Goal: Check status: Check status

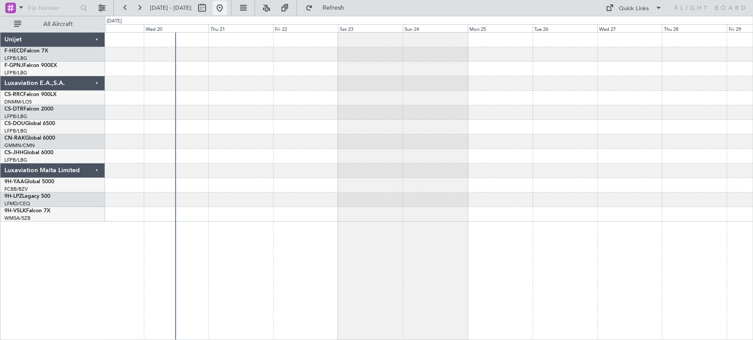
click at [227, 6] on button at bounding box center [220, 8] width 14 height 14
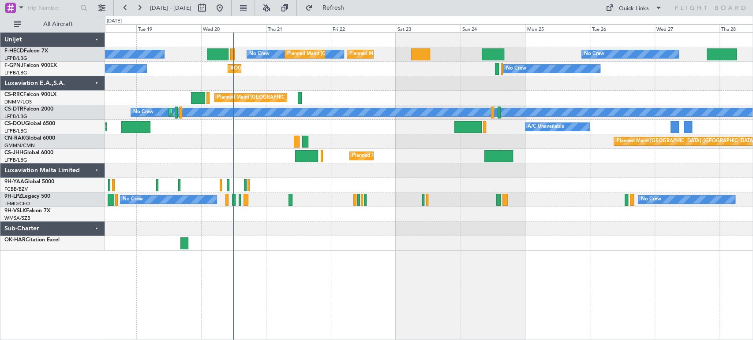
click at [332, 173] on div "Planned Maint Paris (Le Bourget) No Crew No Crew Planned Maint Paris (Le Bourge…" at bounding box center [428, 142] width 647 height 218
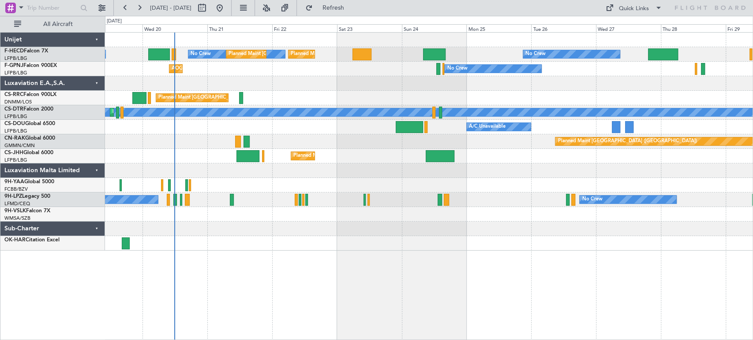
click at [245, 163] on div "Planned Maint Paris (Le Bourget) No Crew No Crew No Crew Planned Maint Paris (L…" at bounding box center [428, 142] width 647 height 218
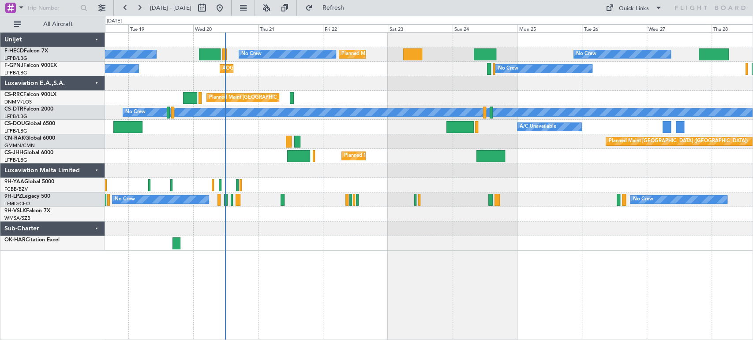
click at [375, 76] on div at bounding box center [428, 83] width 647 height 15
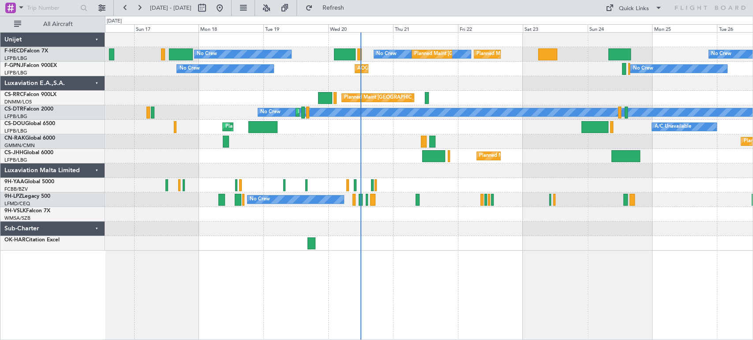
click at [318, 112] on div "Planned Maint [GEOGRAPHIC_DATA] ([GEOGRAPHIC_DATA]) No Crew Planned Maint [GEOG…" at bounding box center [428, 142] width 647 height 218
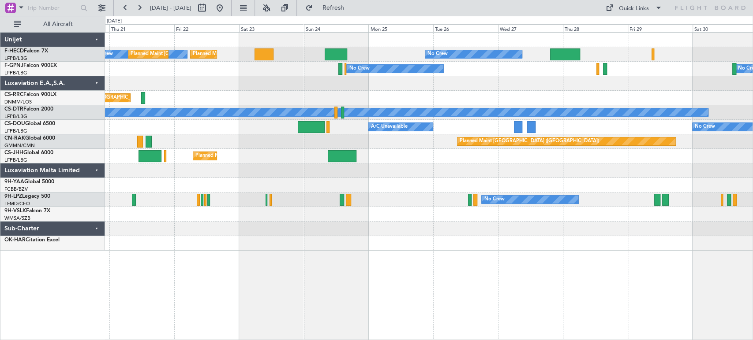
click at [196, 100] on div "Planned Maint [GEOGRAPHIC_DATA] ([GEOGRAPHIC_DATA])" at bounding box center [428, 98] width 647 height 15
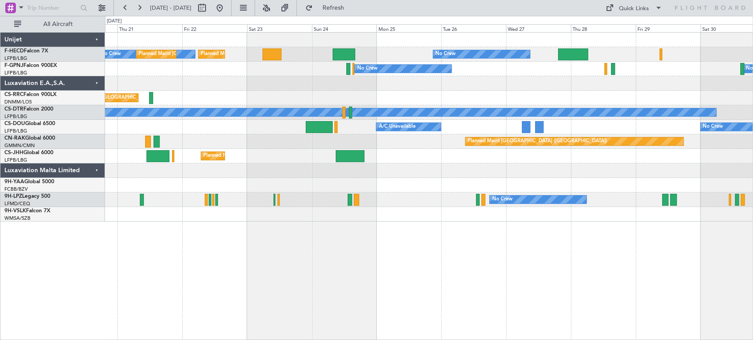
click at [512, 149] on div "No Crew Planned Maint [GEOGRAPHIC_DATA] ([GEOGRAPHIC_DATA]) No Crew Planned Mai…" at bounding box center [428, 127] width 647 height 189
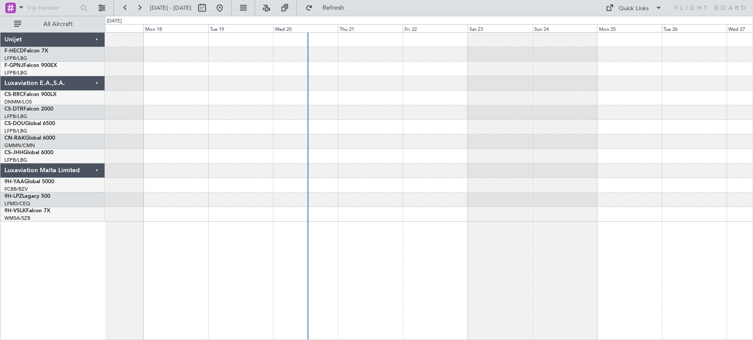
click at [217, 156] on div at bounding box center [428, 127] width 647 height 189
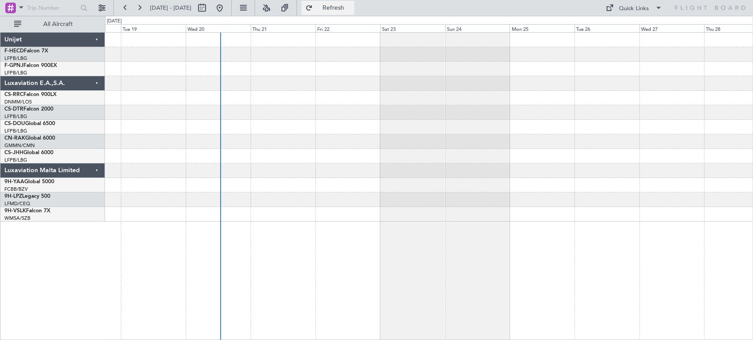
click at [354, 3] on button "Refresh" at bounding box center [327, 8] width 53 height 14
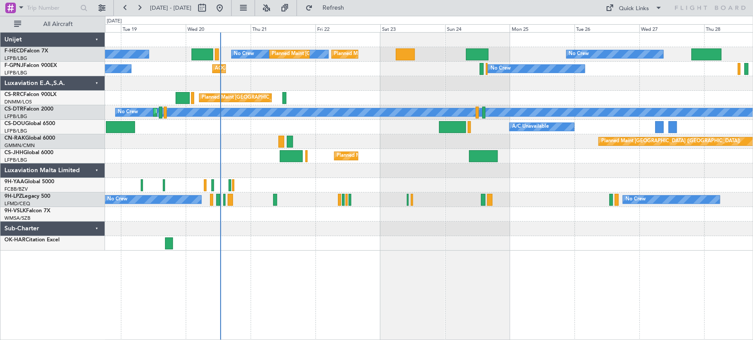
click at [247, 106] on div "No Crew Planned Maint [GEOGRAPHIC_DATA] ([GEOGRAPHIC_DATA]) No Crew No Crew Pla…" at bounding box center [428, 142] width 647 height 218
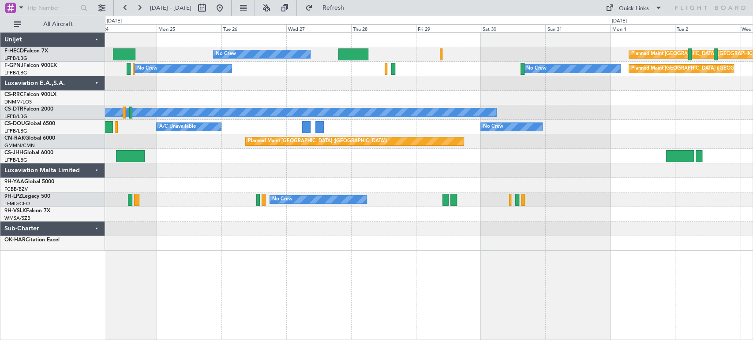
click at [129, 111] on div "No Crew Planned Maint [GEOGRAPHIC_DATA] ([GEOGRAPHIC_DATA]) Planned Maint [GEOG…" at bounding box center [428, 142] width 647 height 218
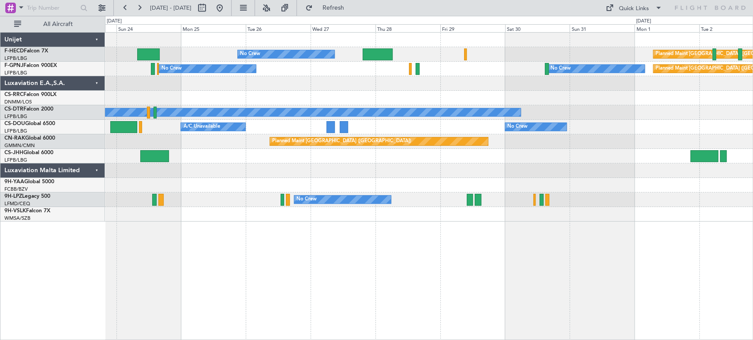
click at [339, 83] on div "Planned Maint [GEOGRAPHIC_DATA] ([GEOGRAPHIC_DATA]) No Crew Planned Maint [GEOG…" at bounding box center [428, 127] width 647 height 189
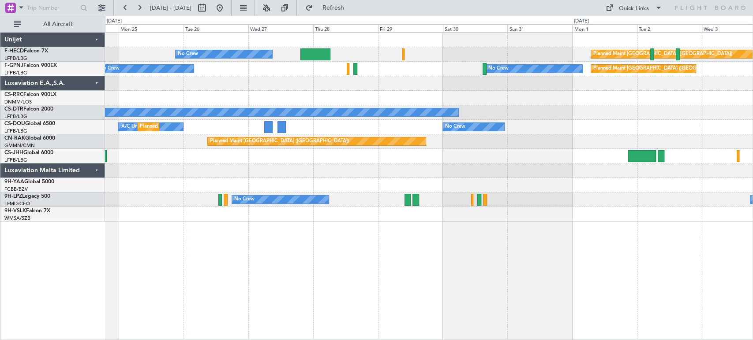
click at [239, 93] on div "Planned Maint [GEOGRAPHIC_DATA] ([GEOGRAPHIC_DATA]) No Crew Planned Maint [GEOG…" at bounding box center [428, 127] width 647 height 189
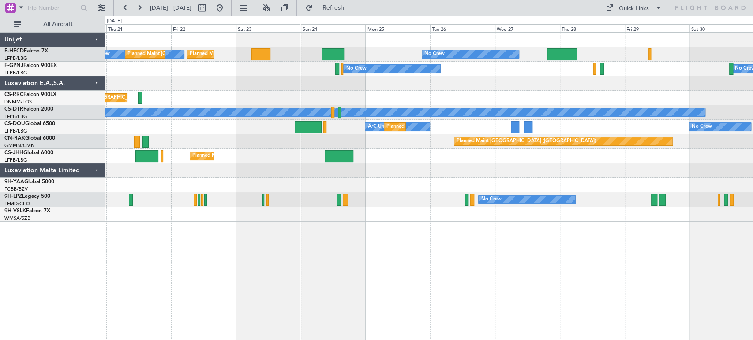
click at [492, 173] on div "No Crew Planned Maint [GEOGRAPHIC_DATA] ([GEOGRAPHIC_DATA]) No Crew Planned Mai…" at bounding box center [428, 127] width 647 height 189
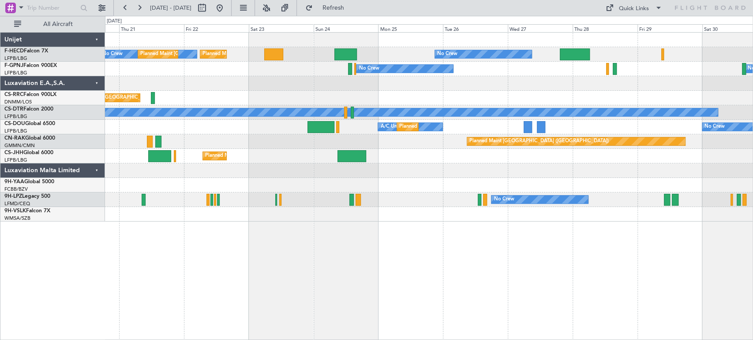
click at [603, 192] on div at bounding box center [428, 185] width 647 height 15
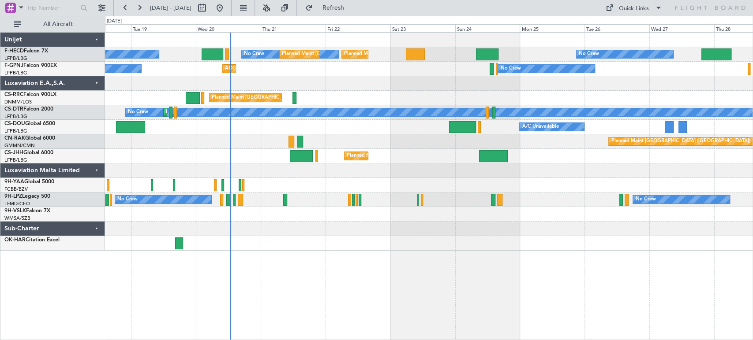
click at [325, 265] on div "No Crew Planned Maint [GEOGRAPHIC_DATA] ([GEOGRAPHIC_DATA]) No Crew No Crew Pla…" at bounding box center [429, 186] width 648 height 308
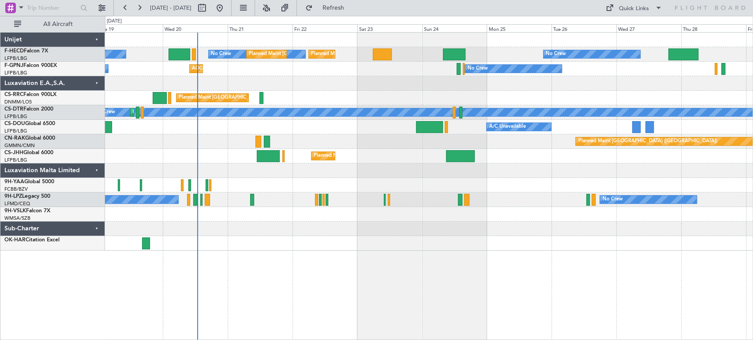
click at [508, 218] on div at bounding box center [428, 214] width 647 height 15
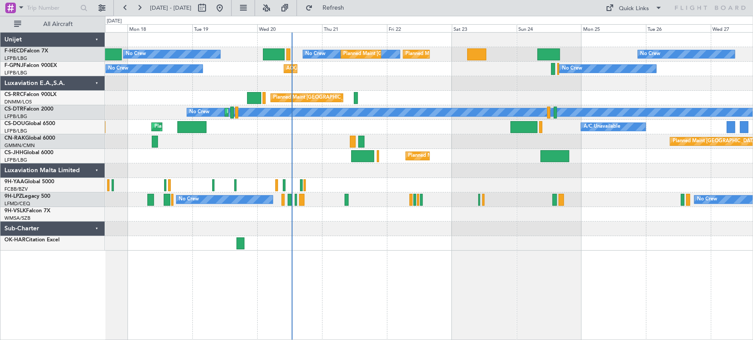
click at [428, 211] on div at bounding box center [428, 214] width 647 height 15
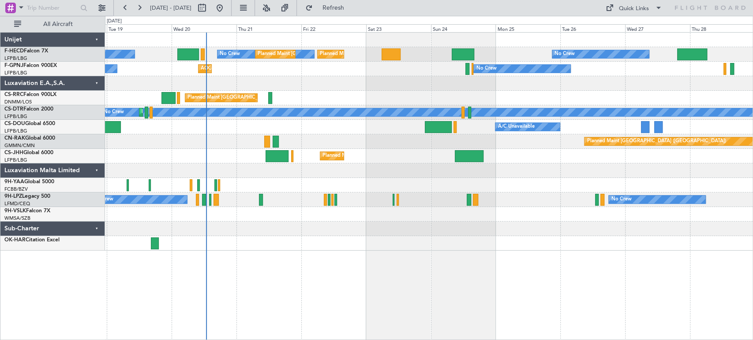
click at [327, 145] on div "Planned Maint [GEOGRAPHIC_DATA] ([GEOGRAPHIC_DATA])" at bounding box center [428, 142] width 647 height 15
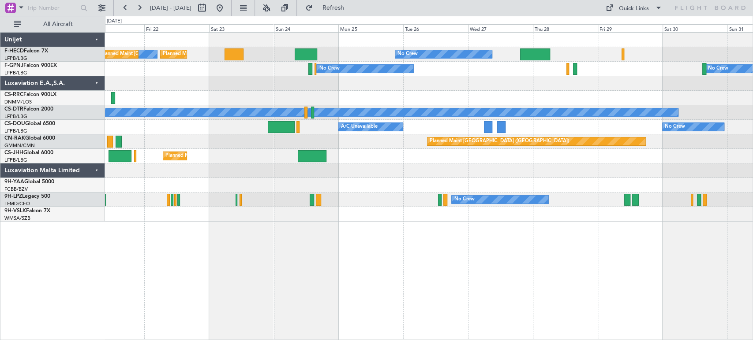
click at [116, 202] on div "No Crew No Crew" at bounding box center [428, 200] width 647 height 15
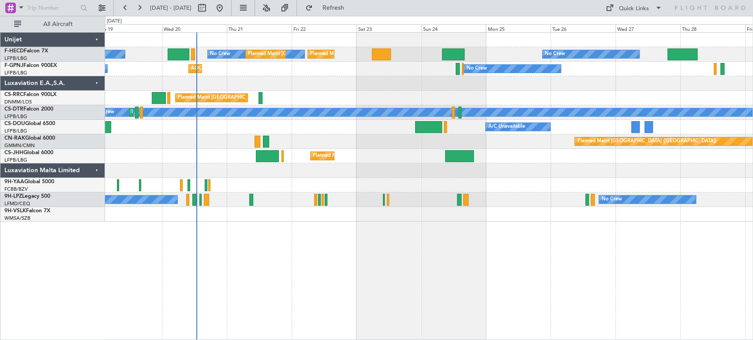
click at [283, 186] on div at bounding box center [428, 185] width 647 height 15
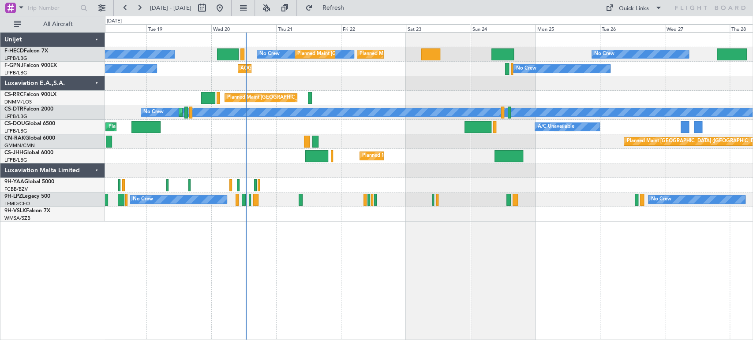
click at [273, 157] on div "Planned Maint [GEOGRAPHIC_DATA] ([GEOGRAPHIC_DATA])" at bounding box center [428, 156] width 647 height 15
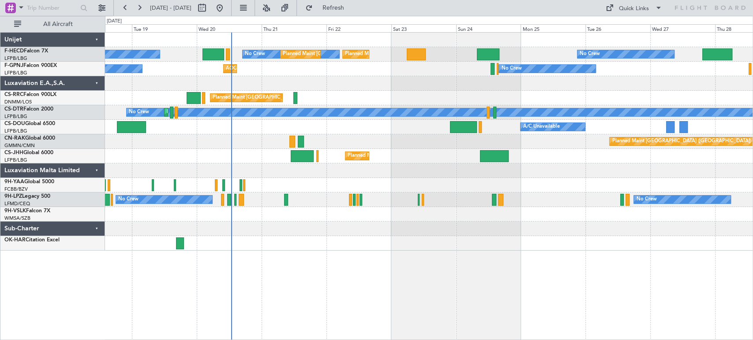
click at [289, 109] on div "No Crew Planned Maint [GEOGRAPHIC_DATA] ([GEOGRAPHIC_DATA]) No Crew Planned Mai…" at bounding box center [428, 142] width 647 height 218
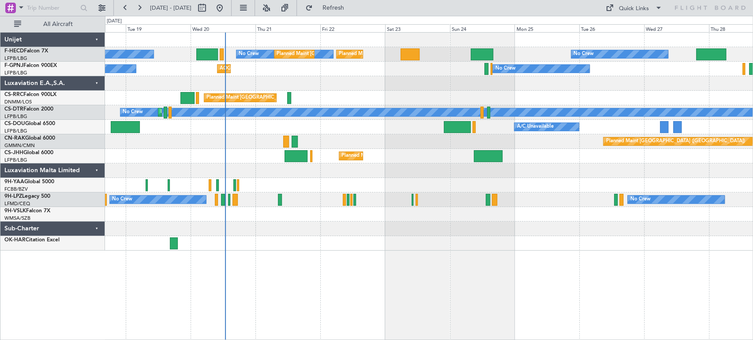
click at [378, 102] on div "Planned Maint [GEOGRAPHIC_DATA] ([GEOGRAPHIC_DATA])" at bounding box center [428, 98] width 647 height 15
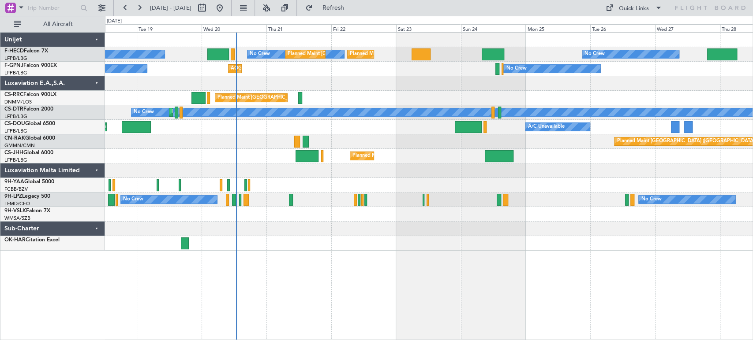
click at [423, 107] on div "No Crew Planned Maint [GEOGRAPHIC_DATA] ([GEOGRAPHIC_DATA]) No Crew Planned Mai…" at bounding box center [428, 142] width 647 height 218
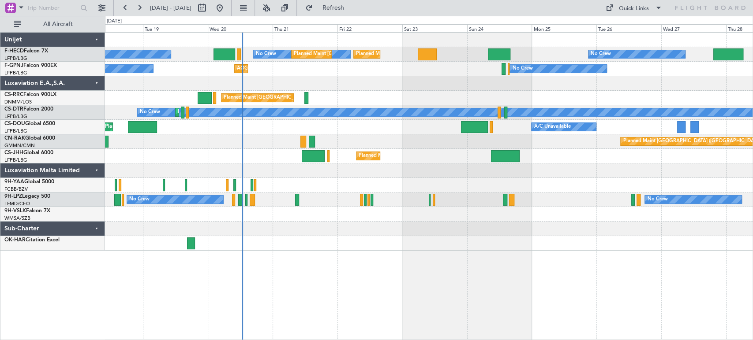
click at [314, 89] on div at bounding box center [428, 83] width 647 height 15
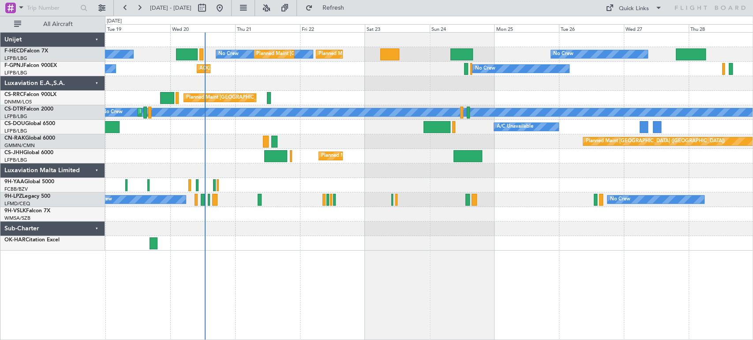
click at [183, 86] on div at bounding box center [428, 83] width 647 height 15
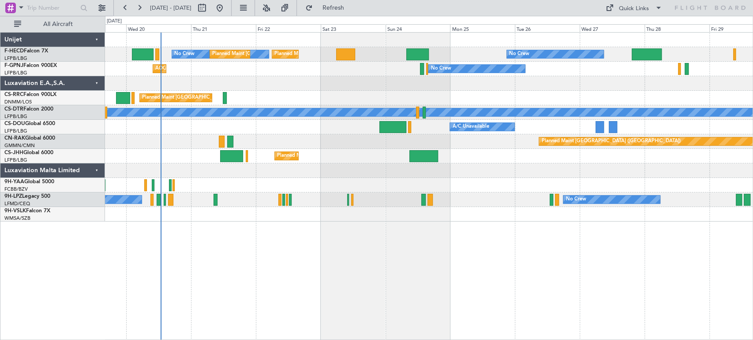
click at [222, 169] on div at bounding box center [428, 171] width 647 height 15
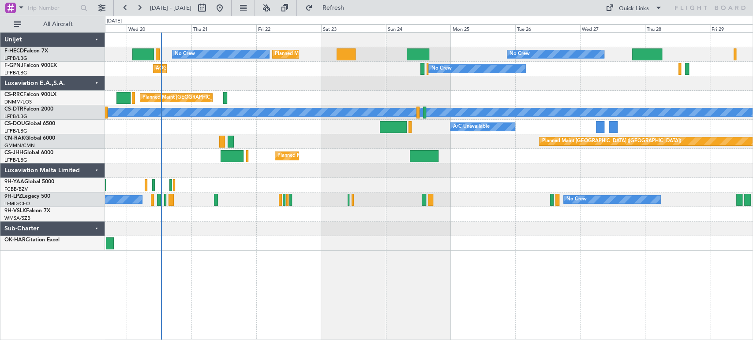
click at [272, 243] on div "Planned Maint [GEOGRAPHIC_DATA] ([GEOGRAPHIC_DATA]) Planned Maint [GEOGRAPHIC_D…" at bounding box center [428, 142] width 647 height 218
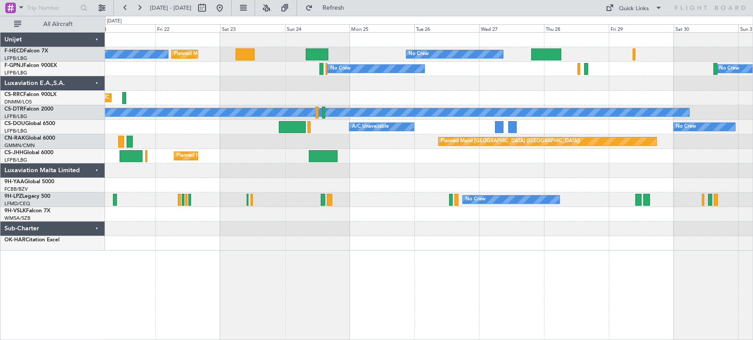
click at [609, 176] on div "Planned Maint [GEOGRAPHIC_DATA] ([GEOGRAPHIC_DATA]) Planned Maint [GEOGRAPHIC_D…" at bounding box center [428, 142] width 647 height 218
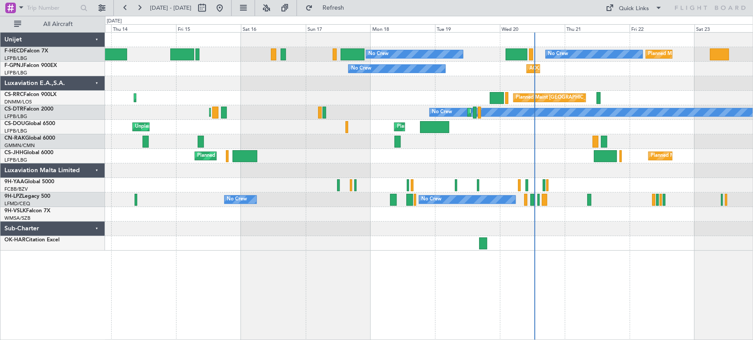
click at [379, 185] on div at bounding box center [428, 185] width 647 height 15
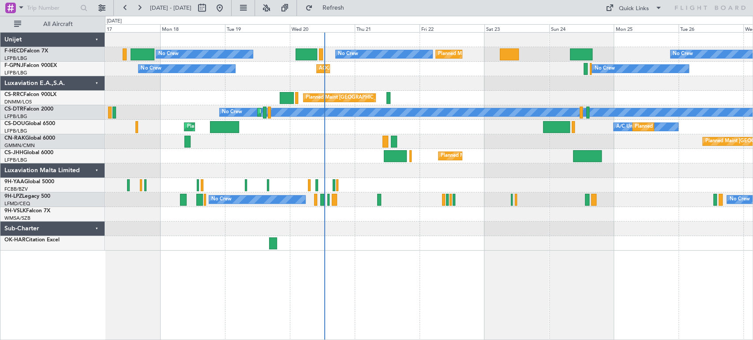
click at [119, 123] on div "Planned Maint [GEOGRAPHIC_DATA] ([GEOGRAPHIC_DATA]) A/C Unavailable Planned Mai…" at bounding box center [428, 127] width 647 height 15
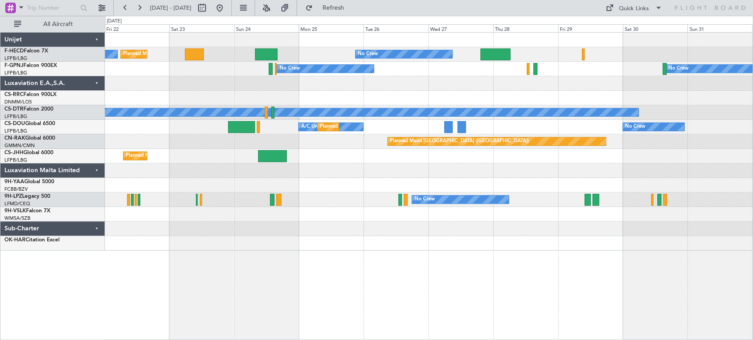
click at [145, 97] on div "Planned Maint [GEOGRAPHIC_DATA] ([GEOGRAPHIC_DATA])" at bounding box center [428, 98] width 647 height 15
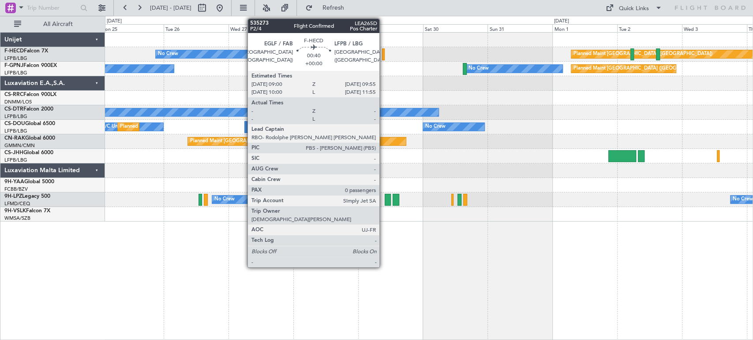
click at [383, 52] on div at bounding box center [383, 55] width 3 height 12
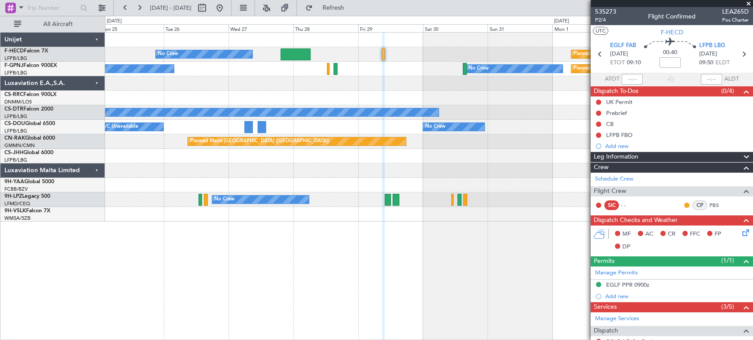
click at [616, 10] on div "535273 P2/4 Flight Confirmed LEA265D Pos Charter" at bounding box center [672, 16] width 162 height 18
click at [613, 12] on span "535273" at bounding box center [605, 11] width 21 height 9
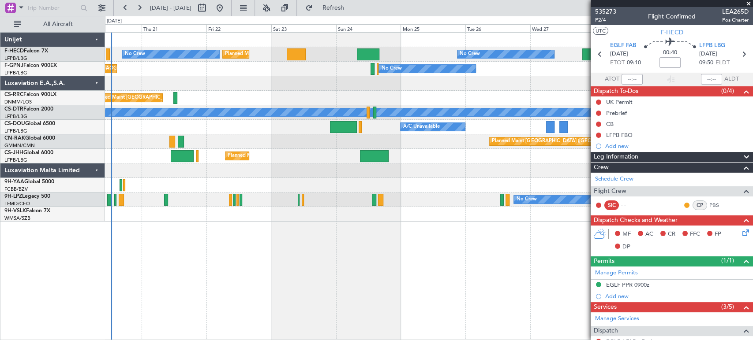
click at [645, 177] on fb-app "[DATE] - [DATE] Refresh Quick Links All Aircraft No Crew Planned Maint [GEOGRAP…" at bounding box center [376, 174] width 753 height 334
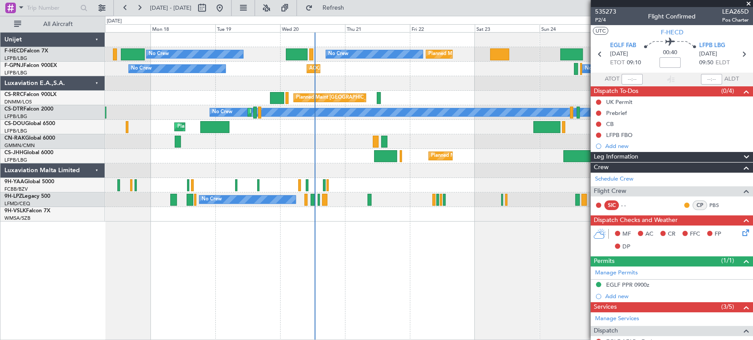
click at [538, 158] on div "No Crew Planned Maint [GEOGRAPHIC_DATA] ([GEOGRAPHIC_DATA]) Planned Maint [GEOG…" at bounding box center [428, 127] width 647 height 189
click at [606, 147] on fb-app "[DATE] - [DATE] Refresh Quick Links All Aircraft No Crew Planned Maint [GEOGRAP…" at bounding box center [376, 174] width 753 height 334
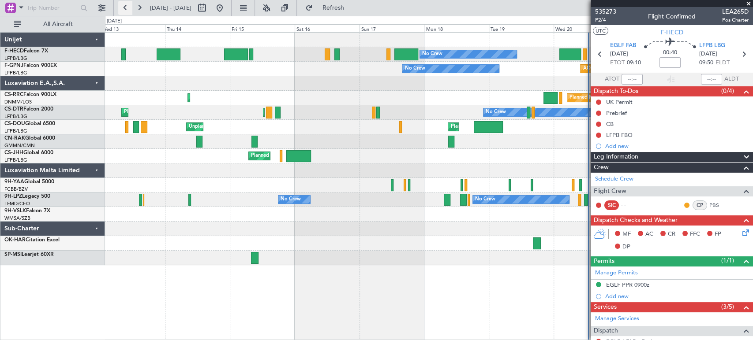
click at [127, 7] on button at bounding box center [125, 8] width 14 height 14
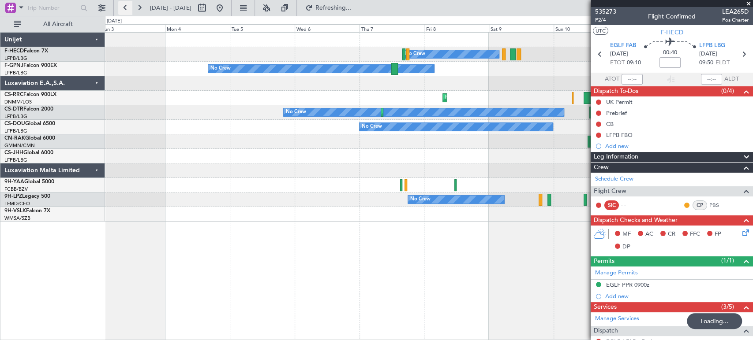
click at [127, 7] on button at bounding box center [125, 8] width 14 height 14
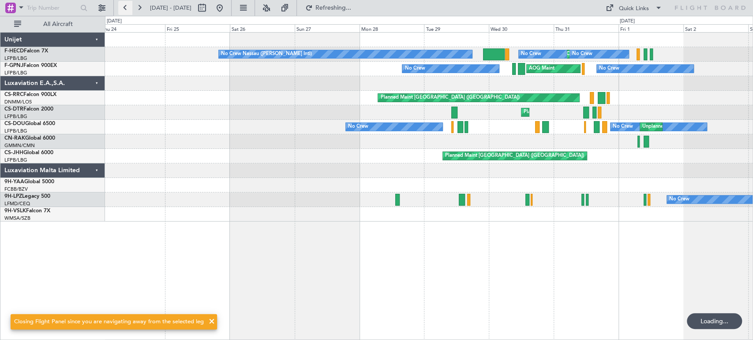
click at [127, 7] on button at bounding box center [125, 8] width 14 height 14
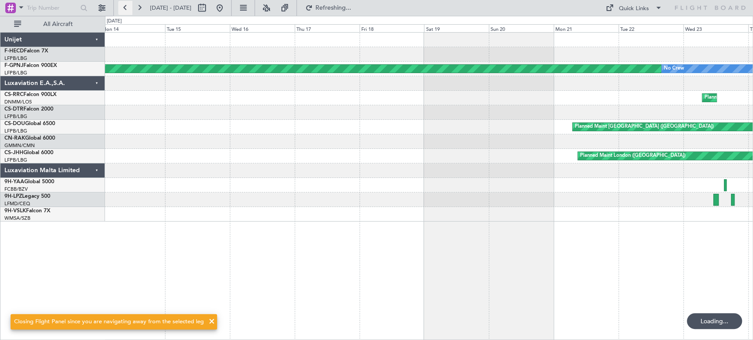
click at [127, 7] on button at bounding box center [125, 8] width 14 height 14
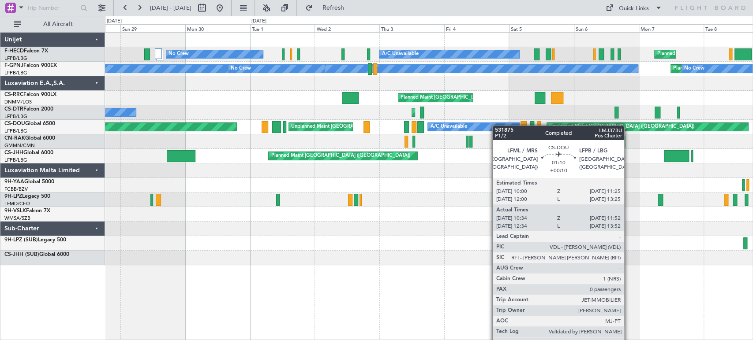
click at [536, 123] on div "Unplanned Maint [GEOGRAPHIC_DATA] ([GEOGRAPHIC_DATA]) A/C Unavailable A/C Unava…" at bounding box center [428, 127] width 647 height 15
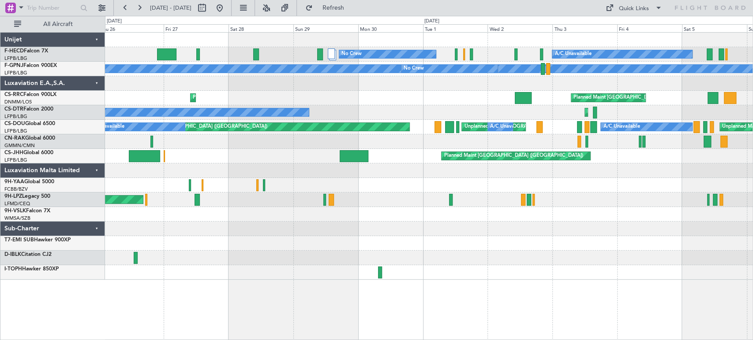
click at [108, 169] on div "Unplanned Maint [GEOGRAPHIC_DATA] ([GEOGRAPHIC_DATA]) No Crew A/C Unavailable P…" at bounding box center [428, 156] width 647 height 247
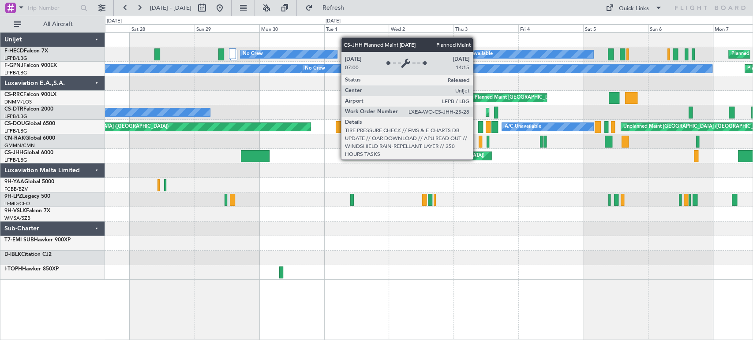
click at [237, 145] on div "Unplanned Maint [GEOGRAPHIC_DATA] ([GEOGRAPHIC_DATA]) No Crew A/C Unavailable P…" at bounding box center [428, 156] width 647 height 247
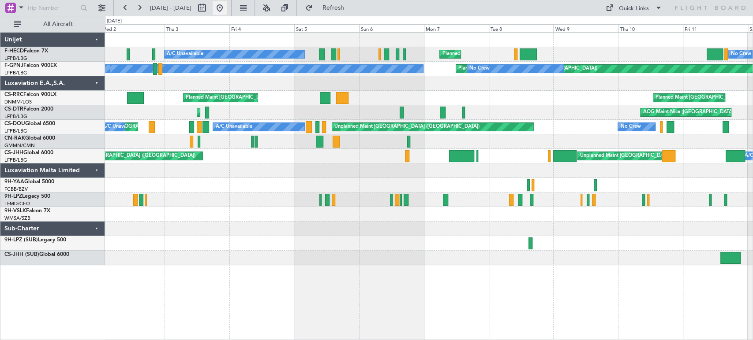
click at [227, 8] on button at bounding box center [220, 8] width 14 height 14
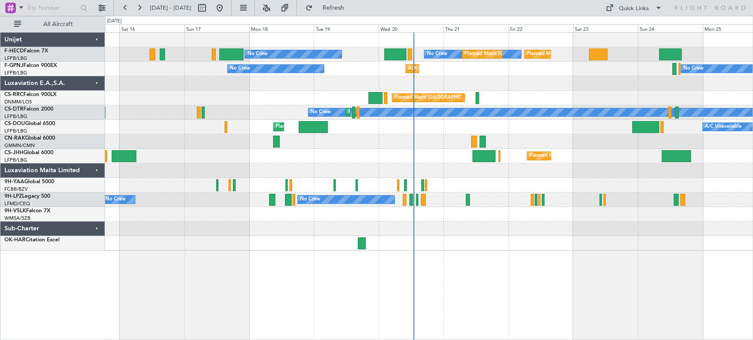
click at [519, 150] on div "Planned Maint [GEOGRAPHIC_DATA] ([GEOGRAPHIC_DATA]) No Crew No Crew Planned Mai…" at bounding box center [428, 142] width 647 height 218
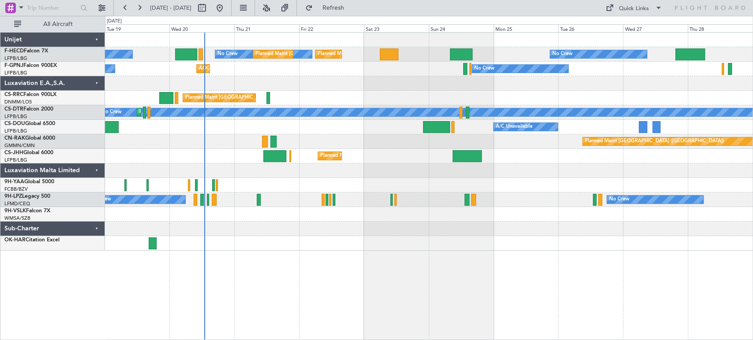
click at [321, 100] on div "Planned Maint [GEOGRAPHIC_DATA] ([GEOGRAPHIC_DATA])" at bounding box center [428, 98] width 647 height 15
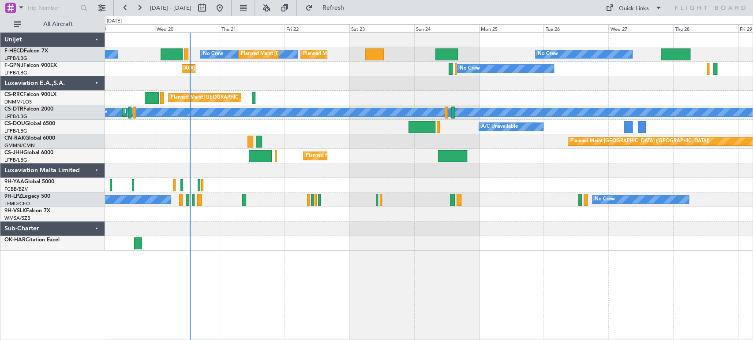
click at [274, 95] on div "Planned Maint [GEOGRAPHIC_DATA] ([GEOGRAPHIC_DATA]) No Crew No Crew Planned Mai…" at bounding box center [428, 142] width 647 height 218
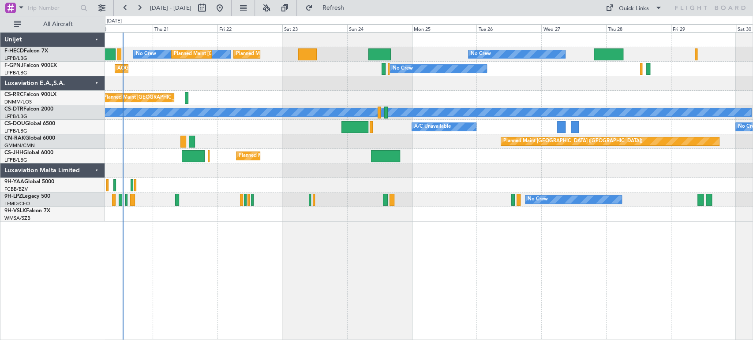
click at [222, 89] on div at bounding box center [428, 83] width 647 height 15
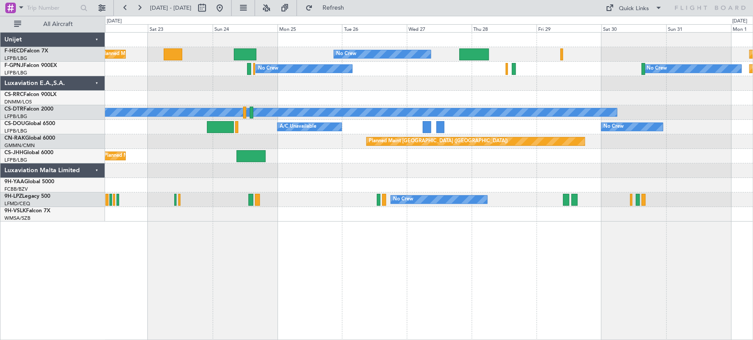
click at [408, 66] on div "Planned Maint [GEOGRAPHIC_DATA] ([GEOGRAPHIC_DATA]) No Crew Planned Maint [GEOG…" at bounding box center [428, 127] width 647 height 189
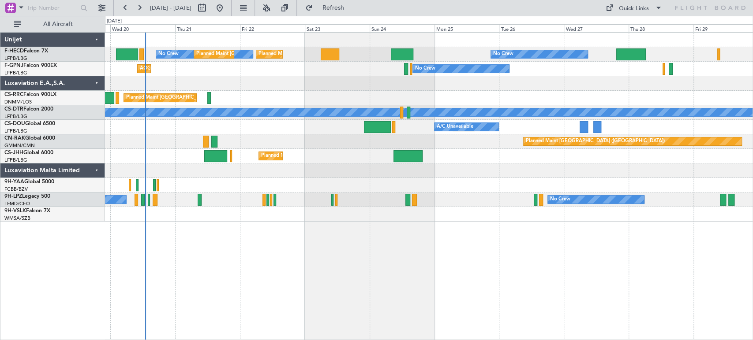
click at [494, 207] on div "Planned Maint [GEOGRAPHIC_DATA] ([GEOGRAPHIC_DATA]) No Crew No Crew Planned Mai…" at bounding box center [428, 127] width 647 height 189
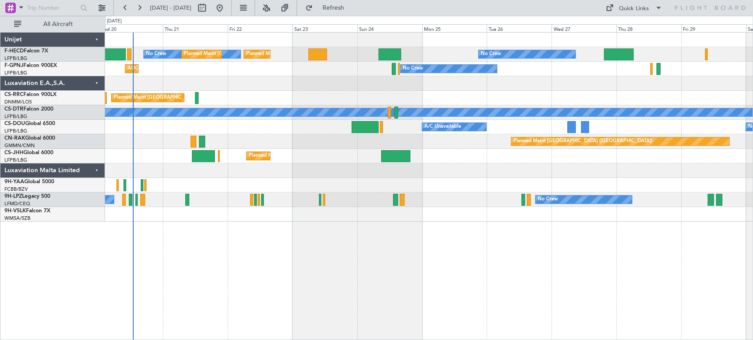
click at [314, 81] on div "Planned Maint [GEOGRAPHIC_DATA] ([GEOGRAPHIC_DATA]) No Crew No Crew Planned Mai…" at bounding box center [428, 127] width 647 height 189
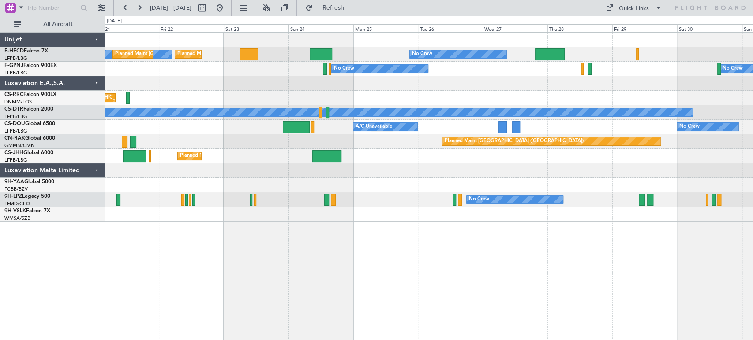
click at [284, 86] on div "Planned Maint [GEOGRAPHIC_DATA] ([GEOGRAPHIC_DATA]) No Crew No Crew Planned Mai…" at bounding box center [428, 127] width 647 height 189
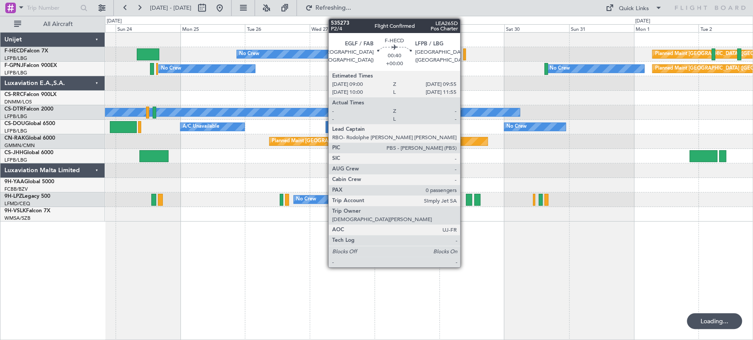
click at [464, 56] on div at bounding box center [464, 55] width 3 height 12
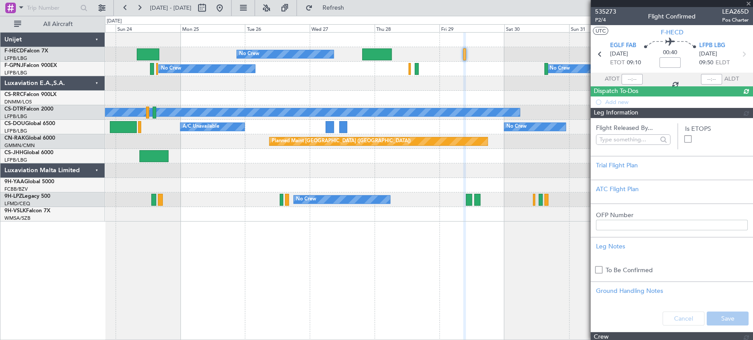
click at [604, 10] on span "535273" at bounding box center [605, 11] width 21 height 9
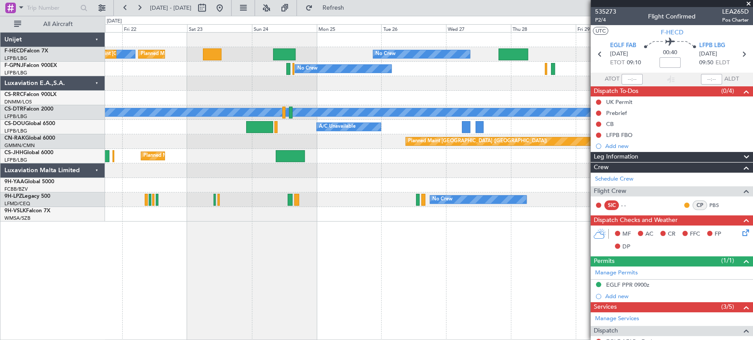
click at [490, 87] on div at bounding box center [428, 83] width 647 height 15
click at [441, 85] on div at bounding box center [428, 83] width 647 height 15
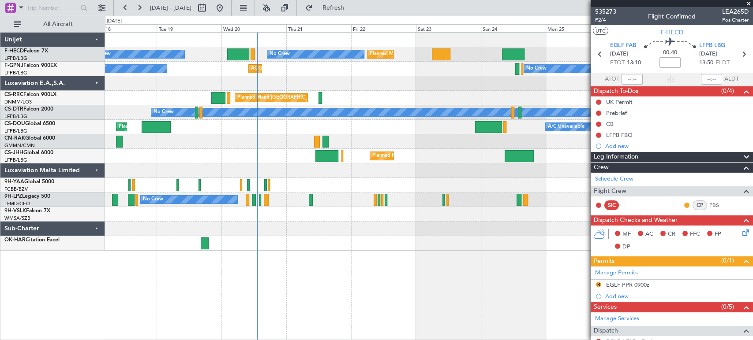
click at [332, 98] on div "Planned Maint [GEOGRAPHIC_DATA] ([GEOGRAPHIC_DATA]) Planned Maint [GEOGRAPHIC_D…" at bounding box center [428, 142] width 647 height 218
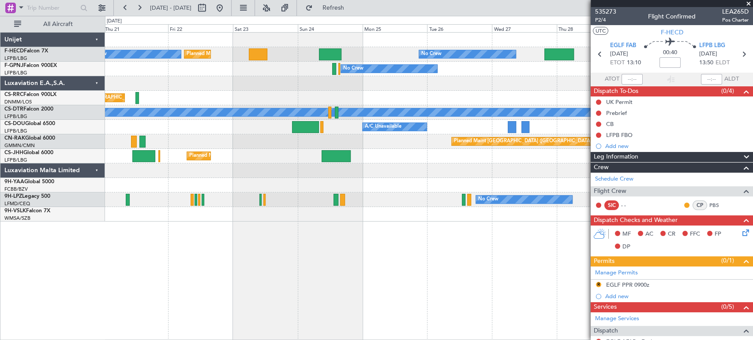
click at [336, 99] on div "Planned Maint [GEOGRAPHIC_DATA] ([GEOGRAPHIC_DATA]) Planned Maint [GEOGRAPHIC_D…" at bounding box center [428, 127] width 647 height 189
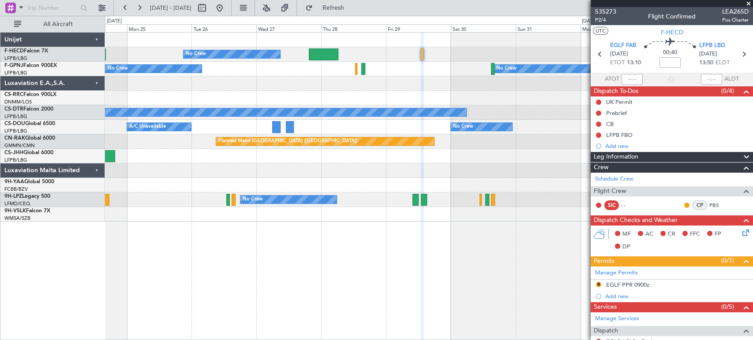
click at [111, 93] on div at bounding box center [428, 98] width 647 height 15
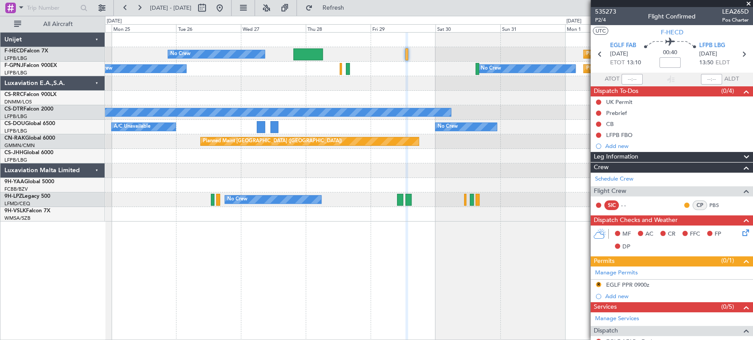
click at [165, 89] on div "No Crew Planned Maint [GEOGRAPHIC_DATA] ([GEOGRAPHIC_DATA]) Planned Maint [GEOG…" at bounding box center [428, 127] width 647 height 189
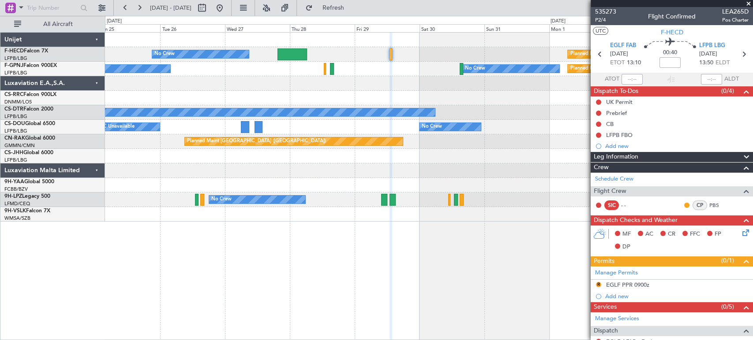
click at [568, 88] on div at bounding box center [428, 83] width 647 height 15
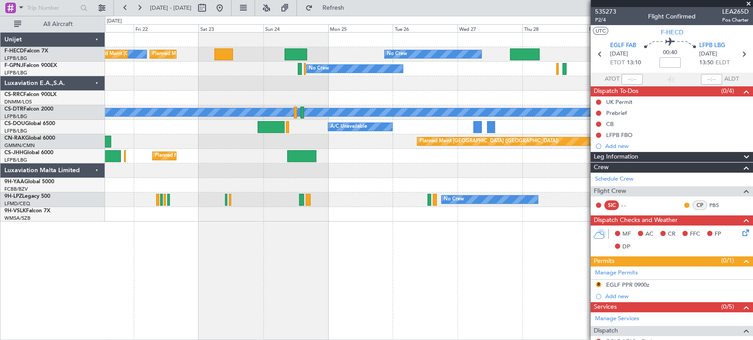
click at [411, 98] on div "Planned Maint [GEOGRAPHIC_DATA] ([GEOGRAPHIC_DATA])" at bounding box center [428, 98] width 647 height 15
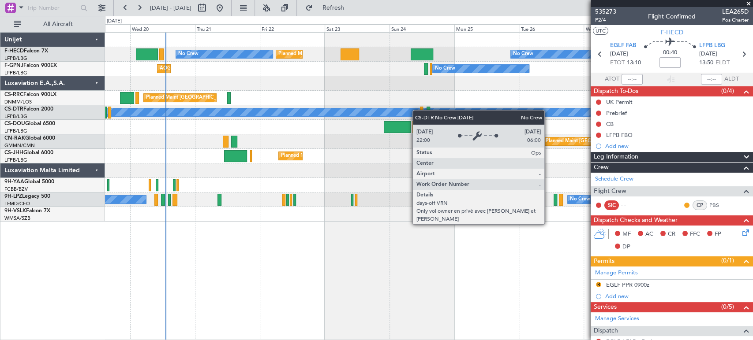
click at [363, 101] on div "No Crew Planned Maint [GEOGRAPHIC_DATA] ([GEOGRAPHIC_DATA]) Planned Maint [GEOG…" at bounding box center [428, 127] width 647 height 189
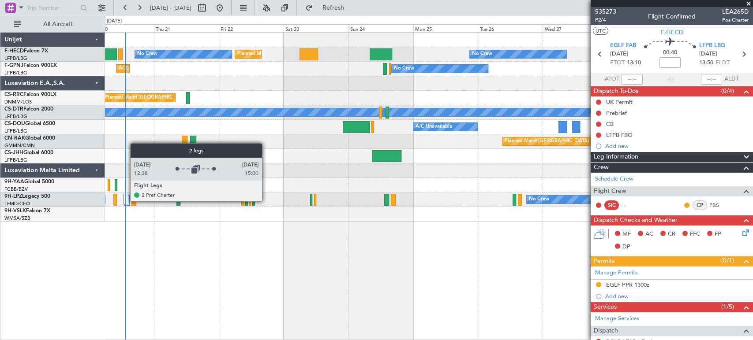
click at [126, 201] on div at bounding box center [125, 199] width 5 height 11
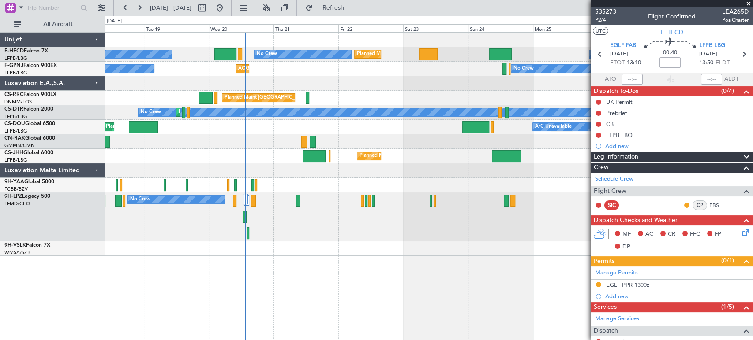
click at [432, 92] on div "Planned Maint [GEOGRAPHIC_DATA] ([GEOGRAPHIC_DATA])" at bounding box center [428, 98] width 647 height 15
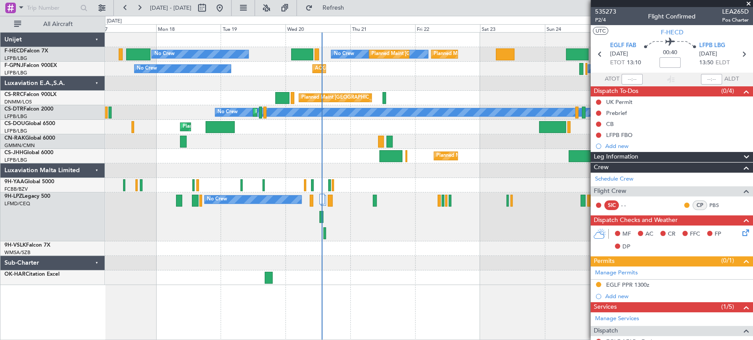
click at [489, 197] on div "No Crew No Crew No Crew" at bounding box center [428, 217] width 647 height 49
click at [258, 124] on div "Planned Maint [GEOGRAPHIC_DATA] ([GEOGRAPHIC_DATA]) No Crew No Crew Planned Mai…" at bounding box center [428, 159] width 647 height 253
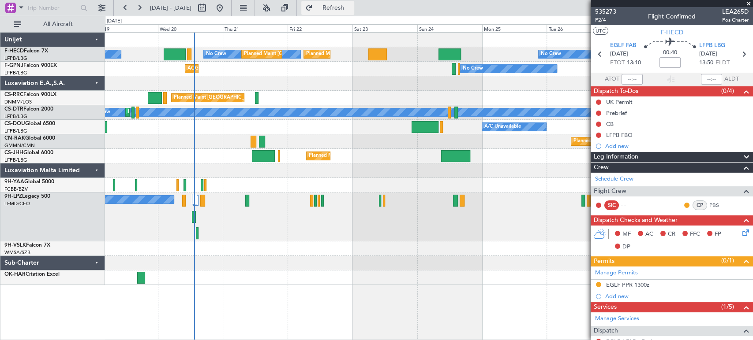
click at [351, 10] on span "Refresh" at bounding box center [332, 8] width 37 height 6
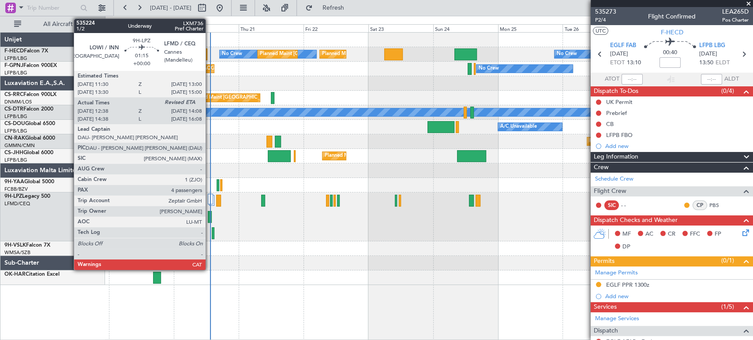
click at [210, 213] on div at bounding box center [210, 217] width 4 height 12
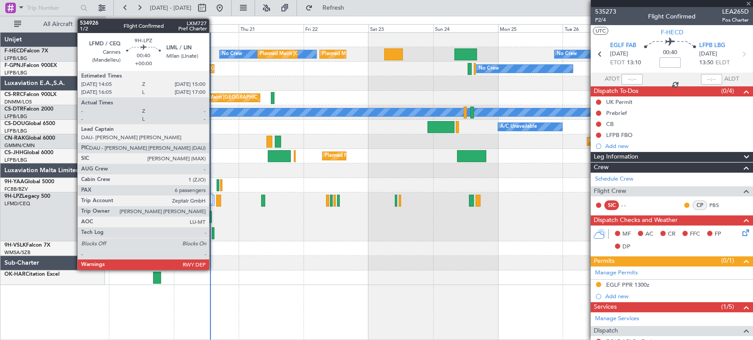
type input "12:48"
type input "4"
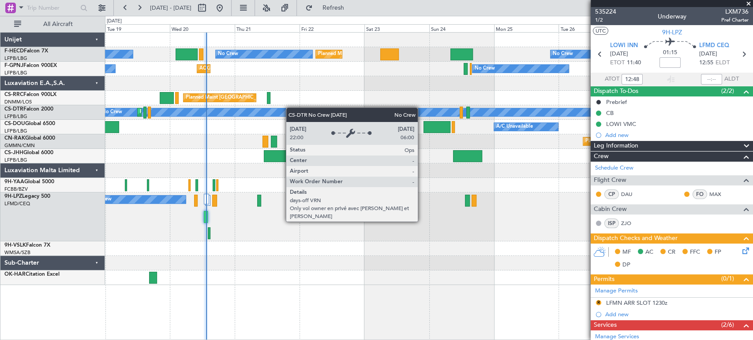
click at [515, 109] on div "Planned Maint [GEOGRAPHIC_DATA] ([GEOGRAPHIC_DATA]) Planned Maint [GEOGRAPHIC_D…" at bounding box center [428, 159] width 647 height 253
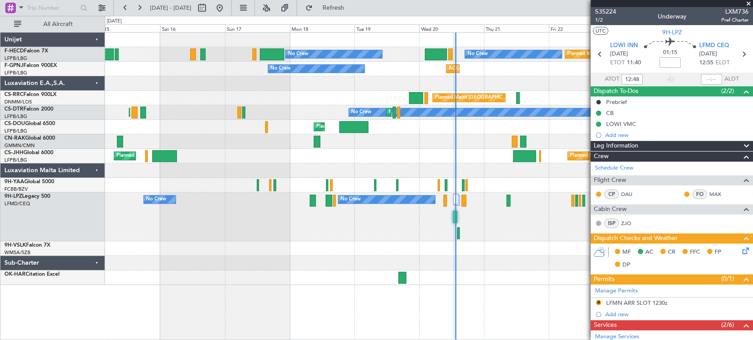
click at [595, 82] on fb-app "[DATE] - [DATE] Refresh Quick Links All Aircraft Planned Maint [GEOGRAPHIC_DATA…" at bounding box center [376, 174] width 753 height 334
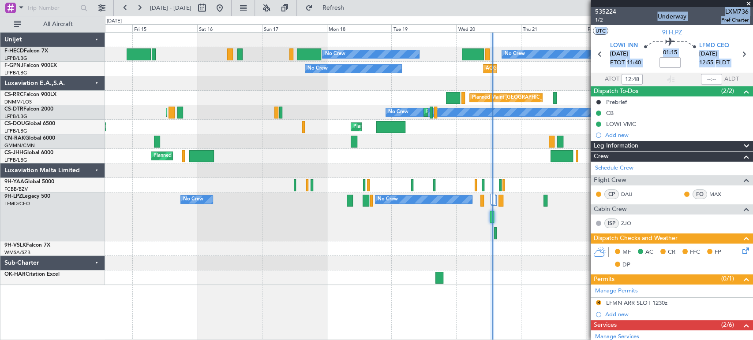
drag, startPoint x: 588, startPoint y: 84, endPoint x: 438, endPoint y: 83, distance: 149.5
click at [416, 90] on fb-app "[DATE] - [DATE] Refresh Quick Links All Aircraft Planned Maint [GEOGRAPHIC_DATA…" at bounding box center [376, 174] width 753 height 334
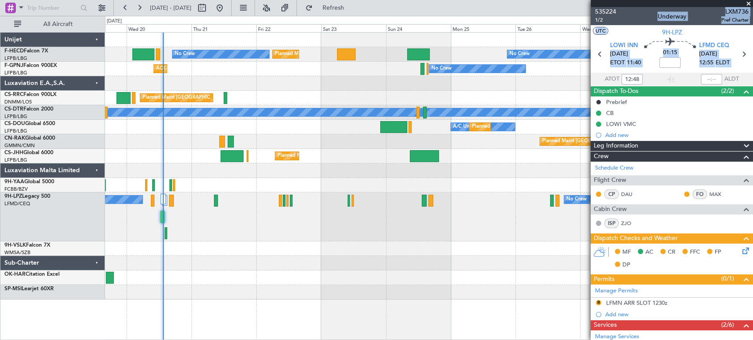
click at [318, 74] on div "AOG Maint Hyères ([GEOGRAPHIC_DATA]-[GEOGRAPHIC_DATA]) No Crew No Crew No Crew" at bounding box center [428, 69] width 647 height 15
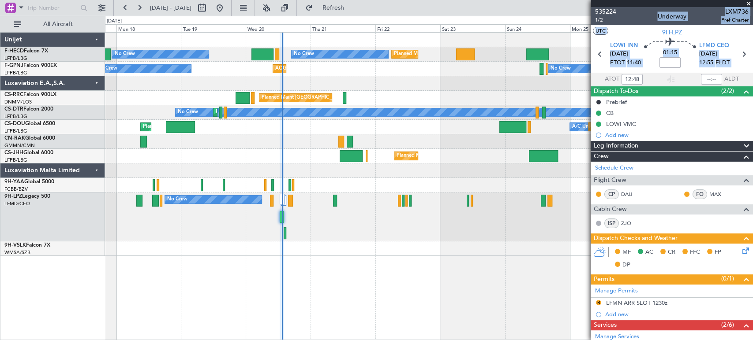
click at [373, 154] on div "Planned Maint [GEOGRAPHIC_DATA] ([GEOGRAPHIC_DATA]) Planned Maint [GEOGRAPHIC_D…" at bounding box center [428, 156] width 647 height 15
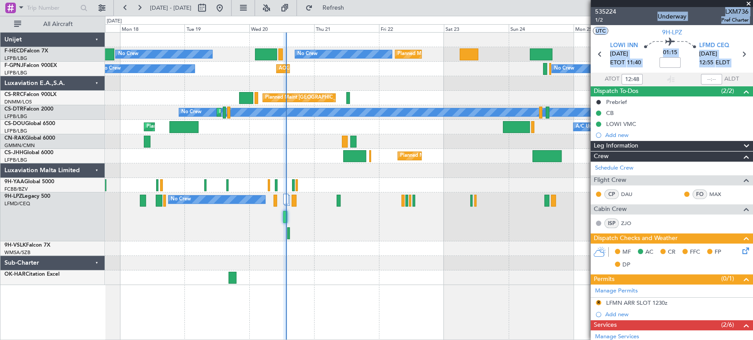
click at [357, 87] on div "Planned Maint [GEOGRAPHIC_DATA] ([GEOGRAPHIC_DATA]) Planned Maint [GEOGRAPHIC_D…" at bounding box center [428, 159] width 647 height 253
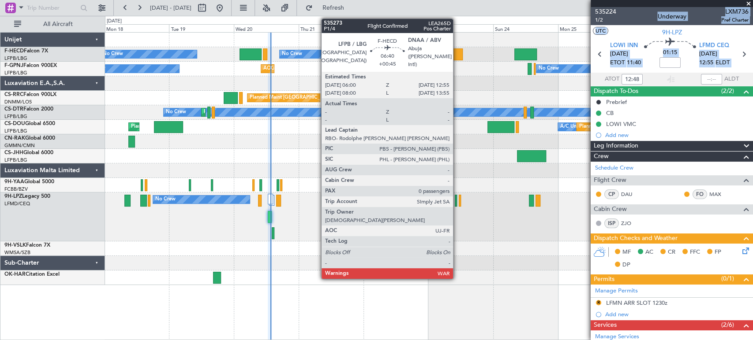
click at [456, 56] on div at bounding box center [453, 55] width 19 height 12
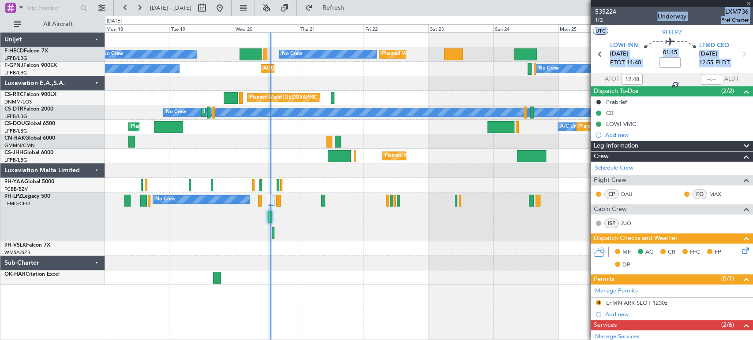
type input "+00:45"
type input "0"
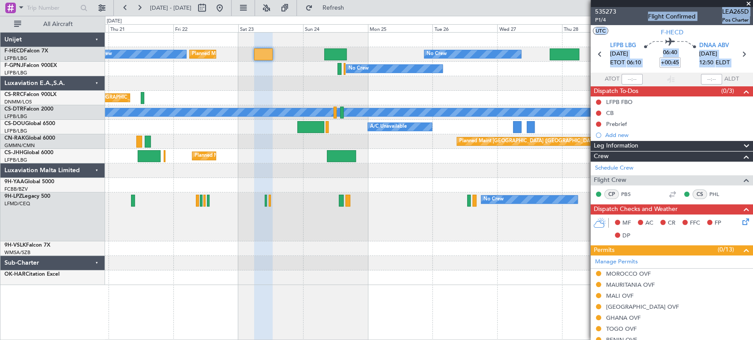
click at [297, 122] on div at bounding box center [310, 127] width 27 height 12
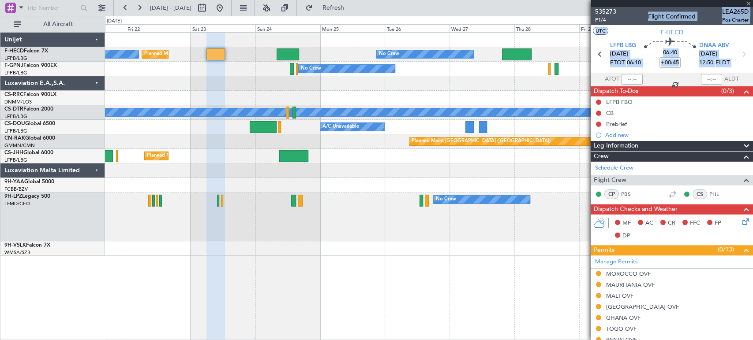
type input "-00:15"
type input "3"
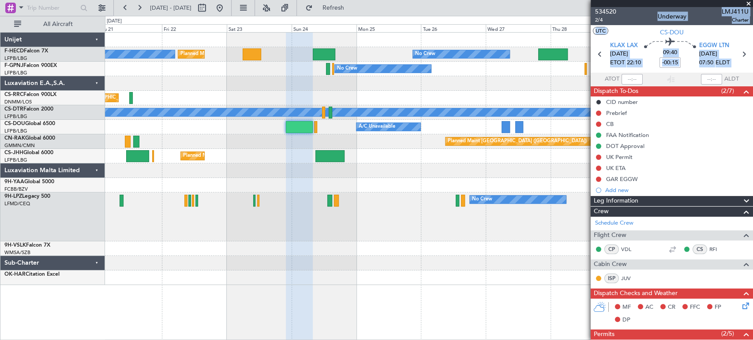
click at [183, 147] on div "Planned Maint [GEOGRAPHIC_DATA] ([GEOGRAPHIC_DATA]) Planned Maint [GEOGRAPHIC_D…" at bounding box center [428, 159] width 647 height 253
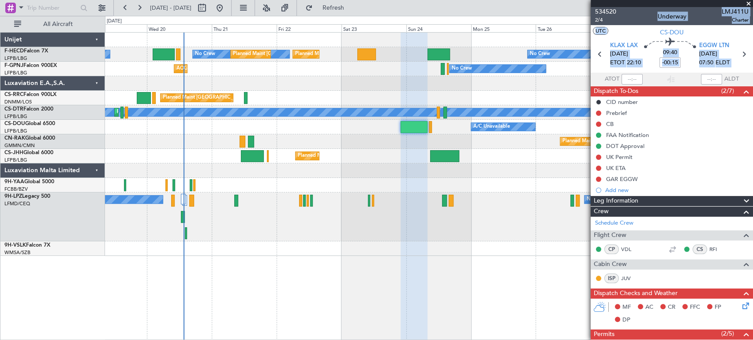
click at [297, 143] on div "No Crew Planned Maint [GEOGRAPHIC_DATA] ([GEOGRAPHIC_DATA]) No Crew Planned Mai…" at bounding box center [428, 145] width 647 height 224
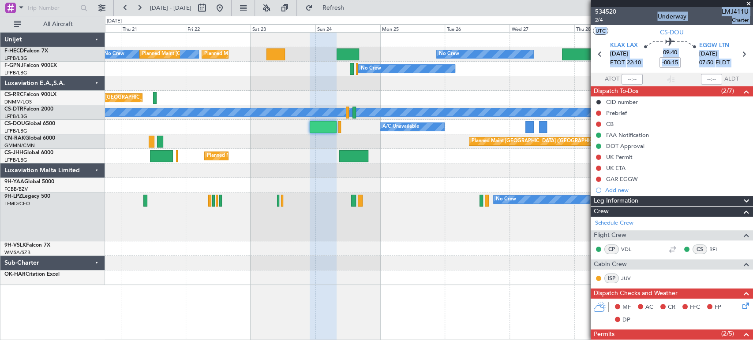
click at [300, 148] on div "No Crew Planned Maint [GEOGRAPHIC_DATA] ([GEOGRAPHIC_DATA]) No Crew Planned Mai…" at bounding box center [428, 159] width 647 height 253
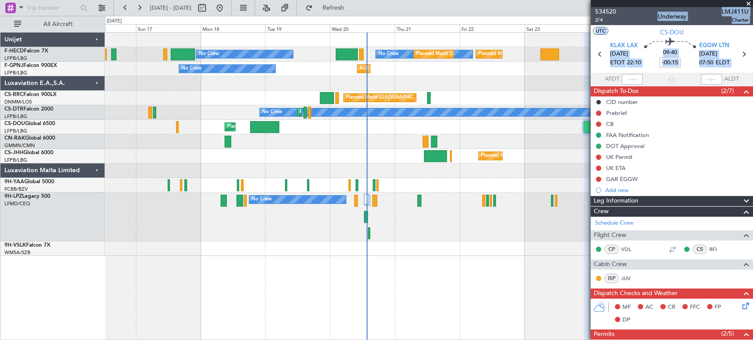
click at [492, 198] on div "No Crew No Crew No Crew" at bounding box center [428, 217] width 647 height 49
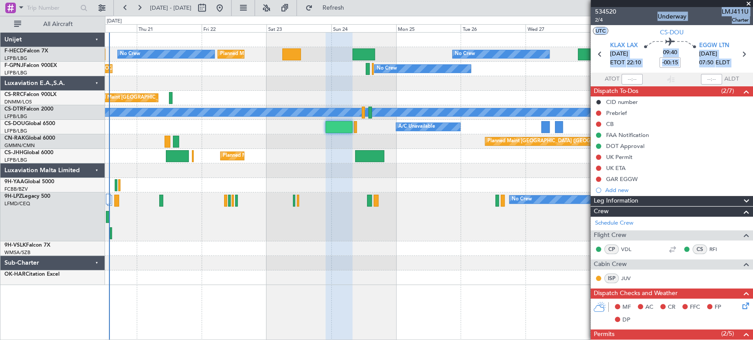
click at [151, 126] on div "Planned Maint [GEOGRAPHIC_DATA] ([GEOGRAPHIC_DATA]) Planned Maint [GEOGRAPHIC_D…" at bounding box center [428, 159] width 647 height 253
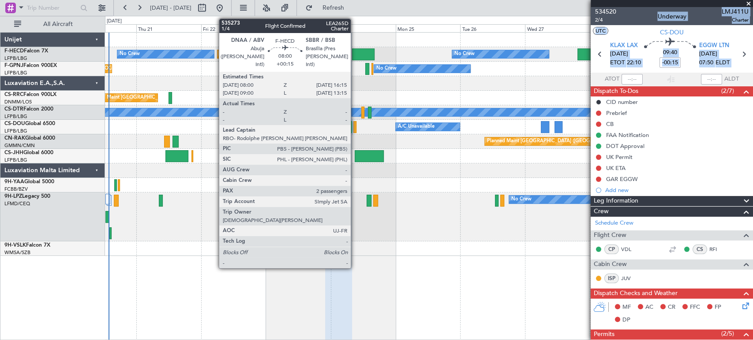
click at [355, 52] on div at bounding box center [363, 55] width 22 height 12
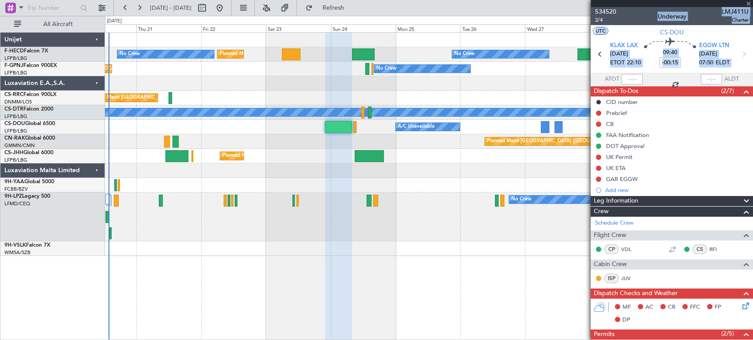
type input "+00:15"
type input "2"
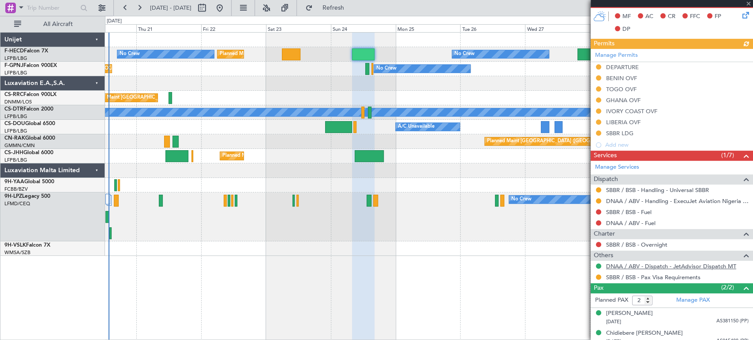
scroll to position [202, 0]
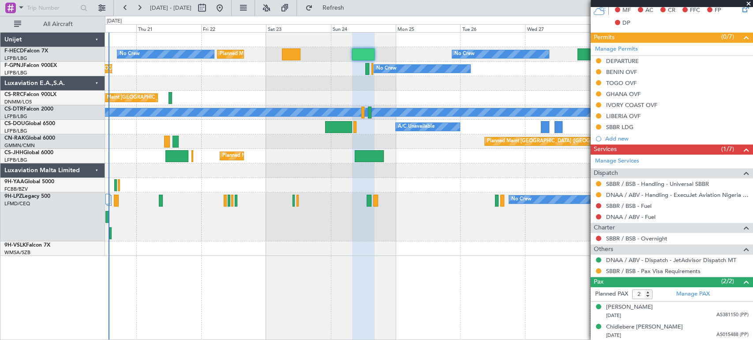
click at [293, 56] on div at bounding box center [291, 55] width 19 height 12
type input "+00:45"
type input "0"
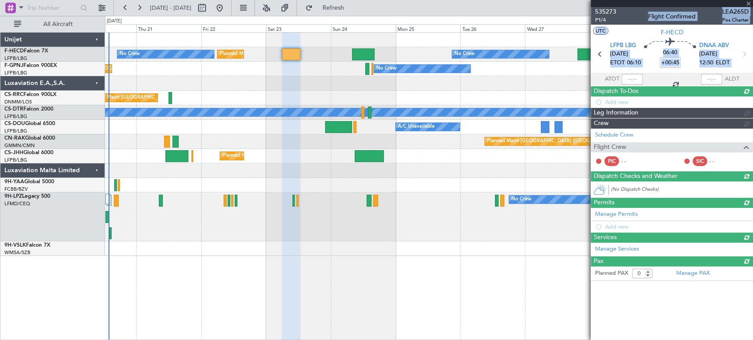
scroll to position [0, 0]
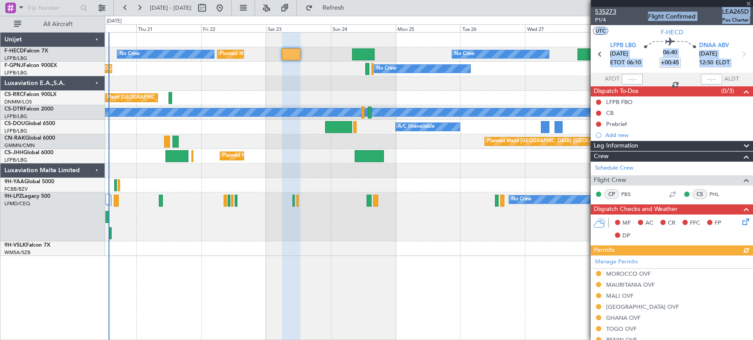
click at [611, 10] on span "535273" at bounding box center [605, 11] width 21 height 9
click at [351, 9] on span "Refresh" at bounding box center [332, 8] width 37 height 6
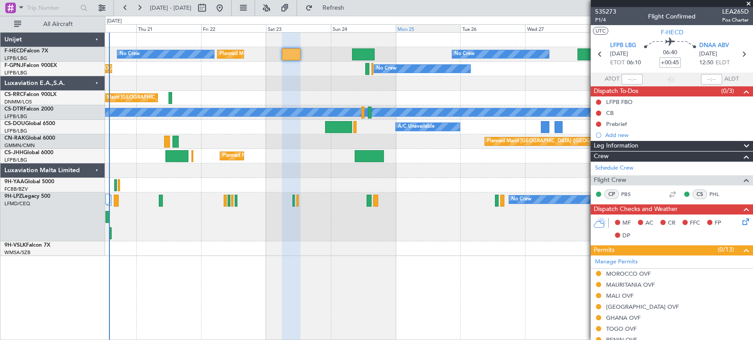
drag, startPoint x: 520, startPoint y: 15, endPoint x: 458, endPoint y: 31, distance: 63.9
click at [458, 31] on fb-flight-board "[DATE] - [DATE] Refresh Quick Links All Aircraft Planned Maint [GEOGRAPHIC_DATA…" at bounding box center [376, 174] width 753 height 334
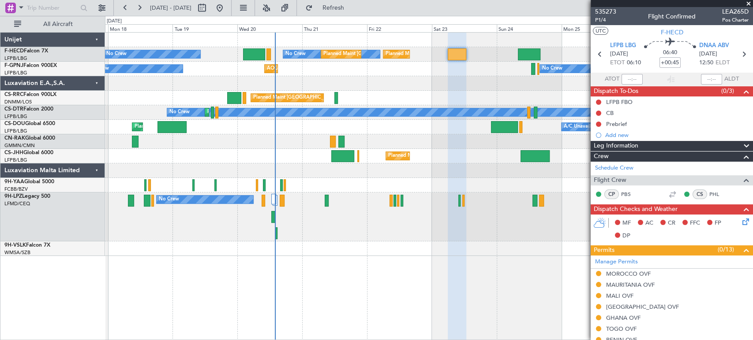
click at [444, 158] on div "Planned Maint [GEOGRAPHIC_DATA] ([GEOGRAPHIC_DATA]) No Crew No Crew Planned Mai…" at bounding box center [428, 145] width 647 height 224
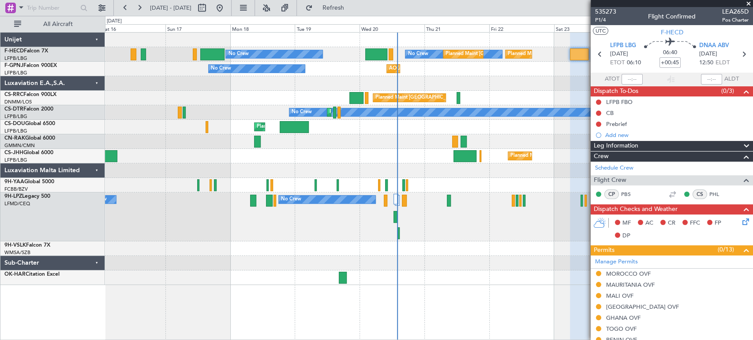
click at [710, 272] on fb-app "[DATE] - [DATE] Refresh Quick Links All Aircraft Planned Maint [GEOGRAPHIC_DATA…" at bounding box center [376, 174] width 753 height 334
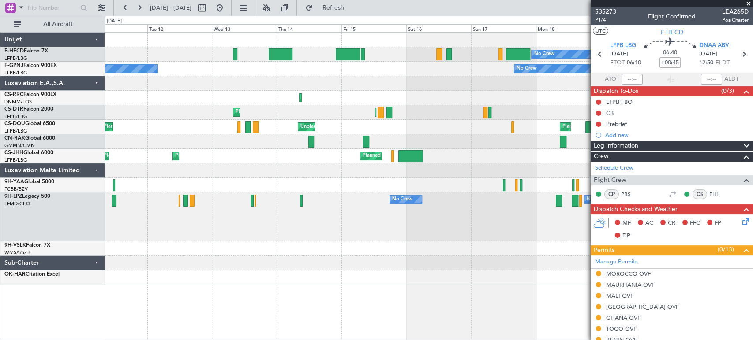
click at [526, 242] on div at bounding box center [428, 249] width 647 height 15
click at [531, 244] on div "No Crew Planned Maint [GEOGRAPHIC_DATA] ([GEOGRAPHIC_DATA]) No Crew Planned Mai…" at bounding box center [428, 159] width 647 height 253
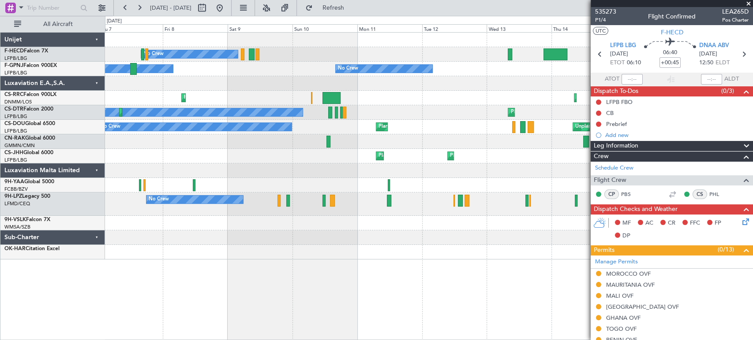
click at [360, 217] on div at bounding box center [428, 223] width 647 height 15
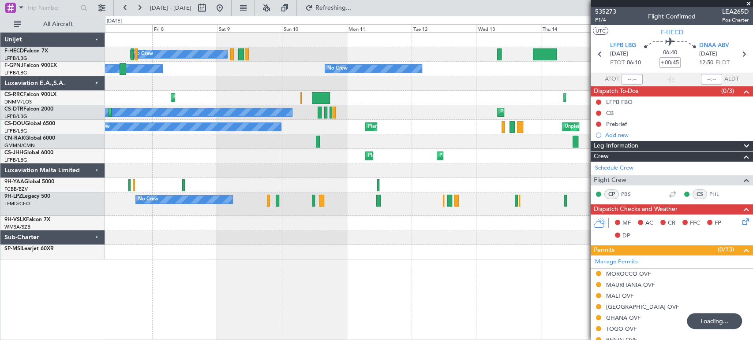
click at [249, 245] on div "No Crew No Crew No Crew No Crew No Crew Planned Maint [GEOGRAPHIC_DATA] ([PERSO…" at bounding box center [428, 146] width 647 height 227
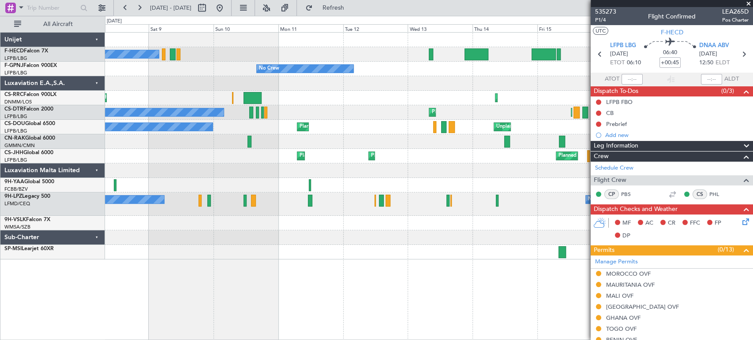
click at [442, 223] on div "No Crew No Crew No Crew No Crew No Crew [GEOGRAPHIC_DATA] ([GEOGRAPHIC_DATA]) N…" at bounding box center [428, 146] width 647 height 227
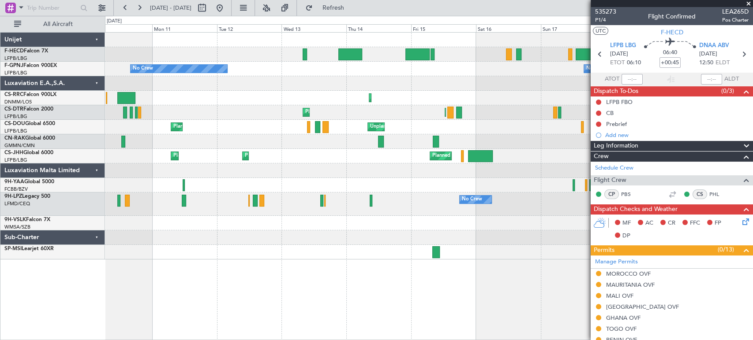
click at [433, 208] on div "No Crew No Crew No Crew" at bounding box center [428, 204] width 647 height 23
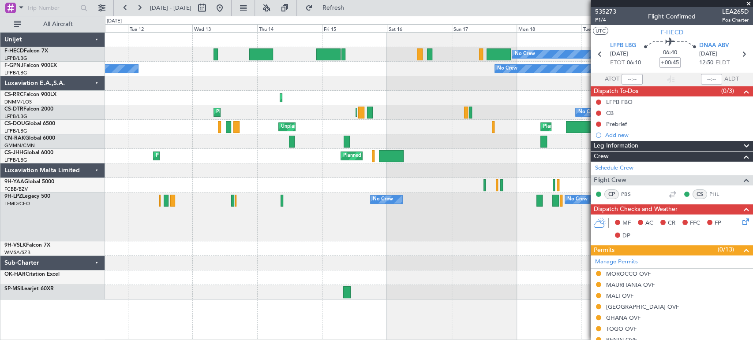
click at [226, 227] on div "No Crew No Crew No Crew" at bounding box center [428, 217] width 647 height 49
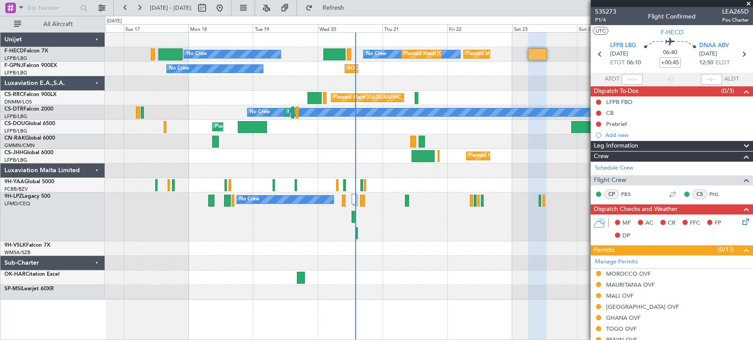
click at [202, 222] on div "No Crew No Crew No Crew" at bounding box center [428, 217] width 647 height 49
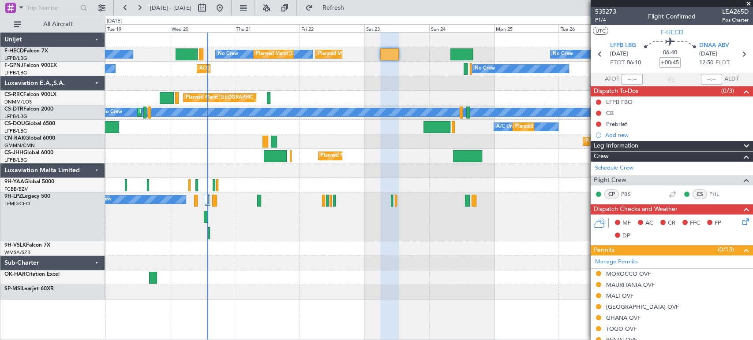
click at [280, 233] on div "No Crew No Crew" at bounding box center [428, 217] width 647 height 49
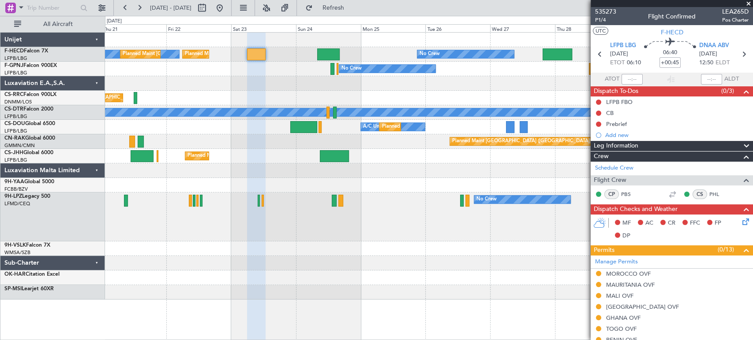
click at [293, 224] on div "No Crew No Crew" at bounding box center [428, 217] width 647 height 49
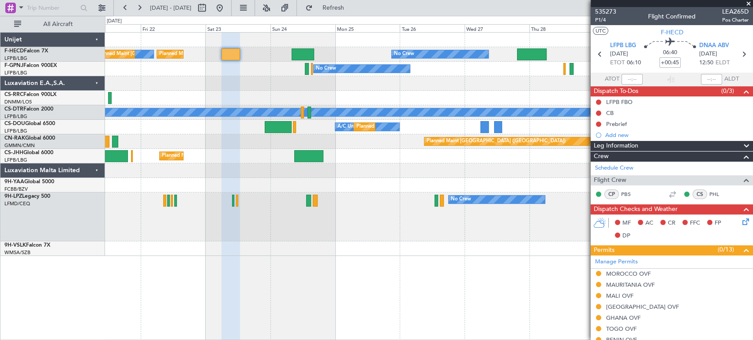
click at [359, 218] on div "No Crew No Crew" at bounding box center [428, 217] width 647 height 49
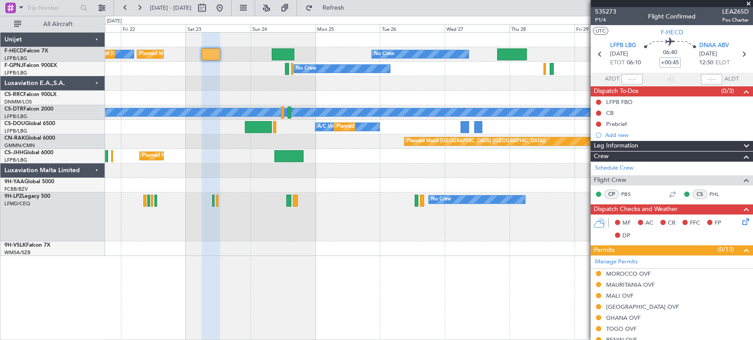
click at [247, 211] on div "No Crew No Crew" at bounding box center [428, 217] width 647 height 49
click at [518, 250] on div "No Crew Planned Maint [GEOGRAPHIC_DATA] ([GEOGRAPHIC_DATA]) Planned Maint [GEOG…" at bounding box center [428, 145] width 647 height 224
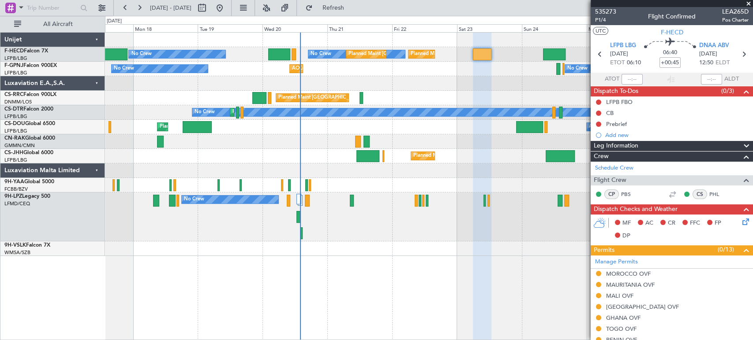
click at [283, 235] on div "No Crew No Crew No Crew" at bounding box center [428, 217] width 647 height 49
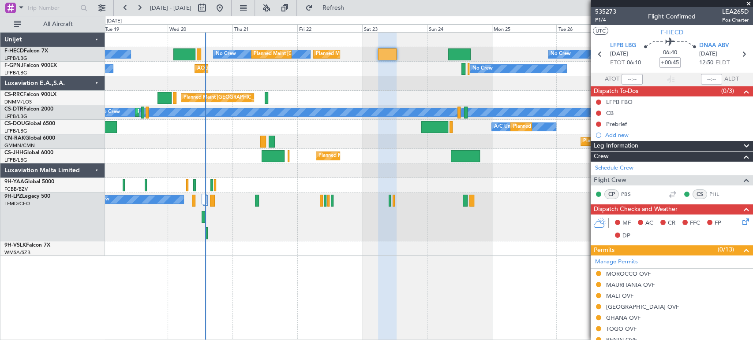
click at [284, 229] on div "No Crew No Crew" at bounding box center [428, 217] width 647 height 49
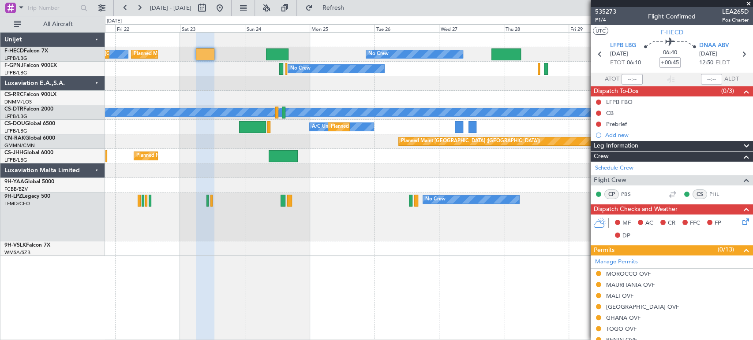
click at [359, 218] on div "No Crew No Crew" at bounding box center [428, 217] width 647 height 49
click at [346, 211] on div "No Crew No Crew" at bounding box center [428, 217] width 647 height 49
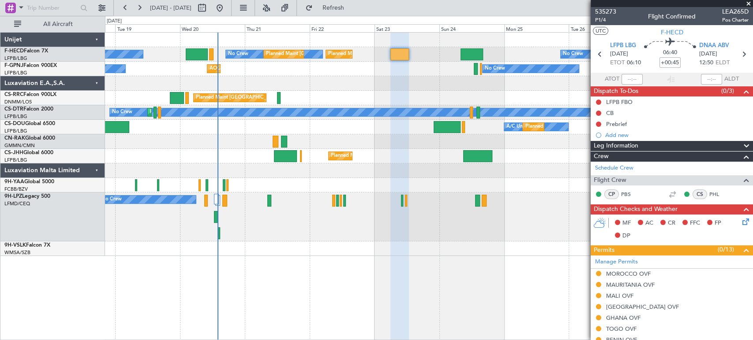
click at [473, 232] on div "No Crew No Crew" at bounding box center [428, 217] width 647 height 49
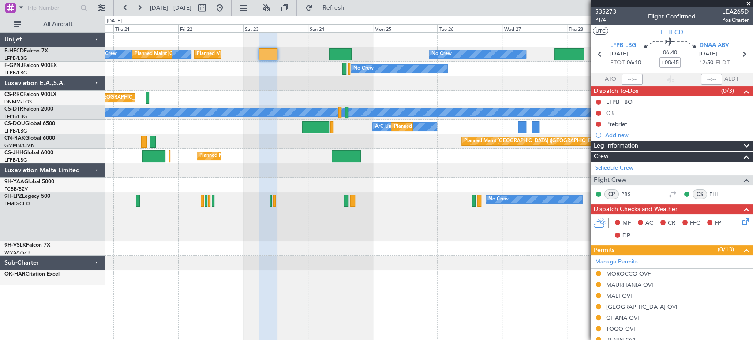
click at [348, 237] on div "No Crew No Crew" at bounding box center [428, 217] width 647 height 49
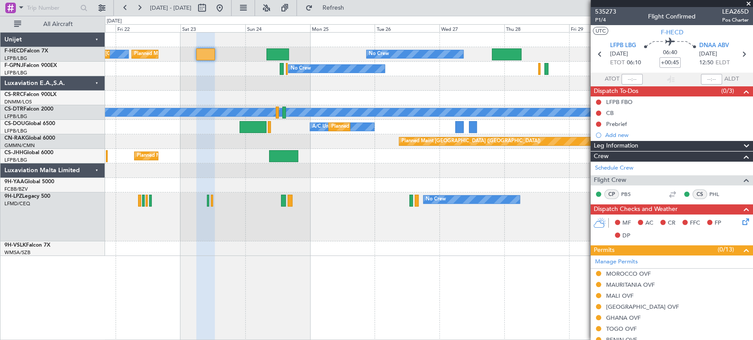
click at [476, 235] on div "No Crew No Crew" at bounding box center [428, 217] width 647 height 49
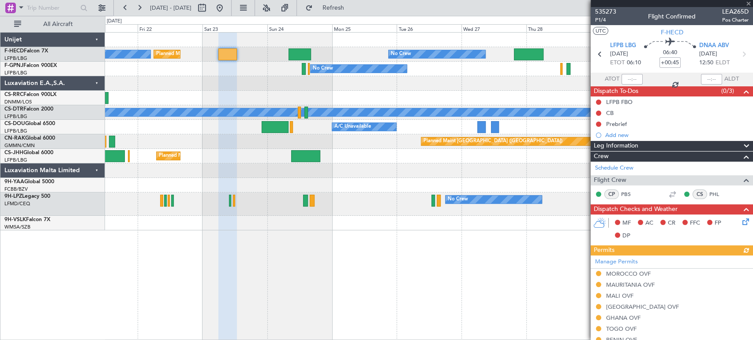
click at [356, 225] on div at bounding box center [428, 223] width 647 height 15
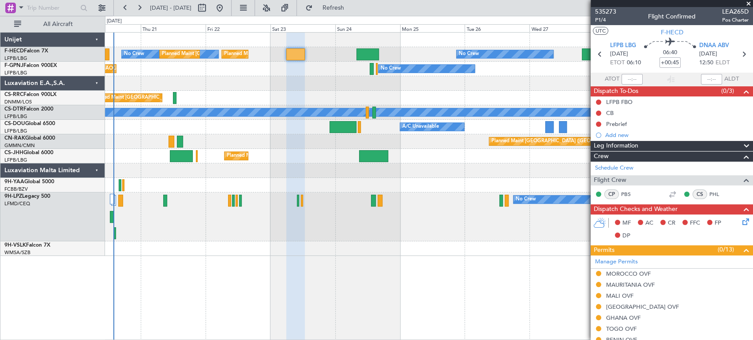
click at [280, 224] on div "No Crew No Crew" at bounding box center [428, 217] width 647 height 49
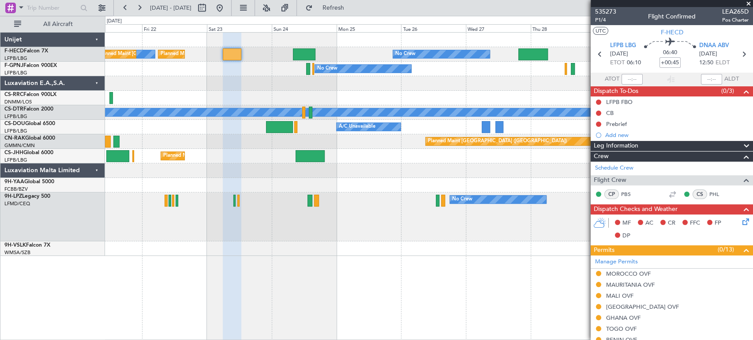
click at [441, 225] on div "No Crew No Crew" at bounding box center [428, 217] width 647 height 49
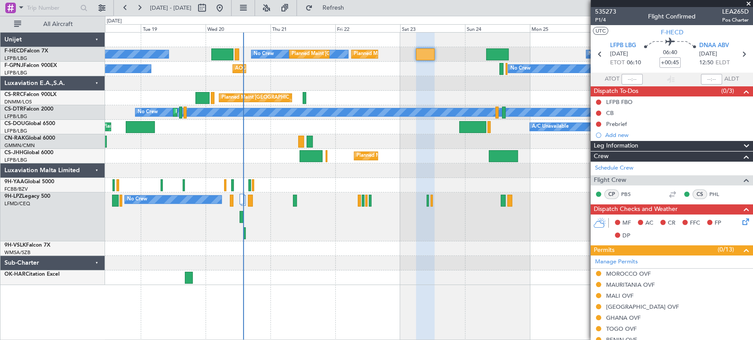
click at [438, 215] on div "No Crew No Crew No Crew" at bounding box center [428, 217] width 647 height 49
click at [504, 233] on div "No Crew No Crew No Crew" at bounding box center [428, 217] width 647 height 49
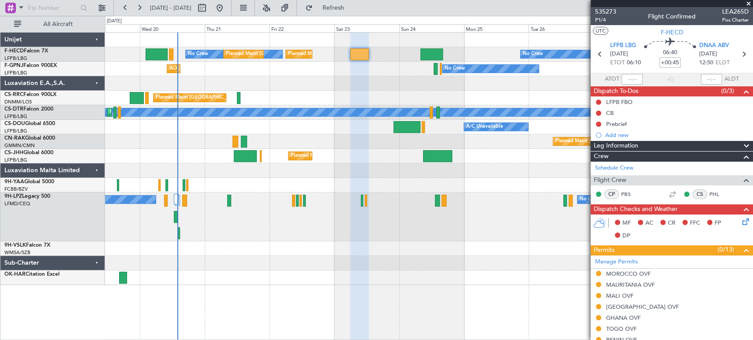
click at [348, 232] on div "No Crew No Crew" at bounding box center [428, 217] width 647 height 49
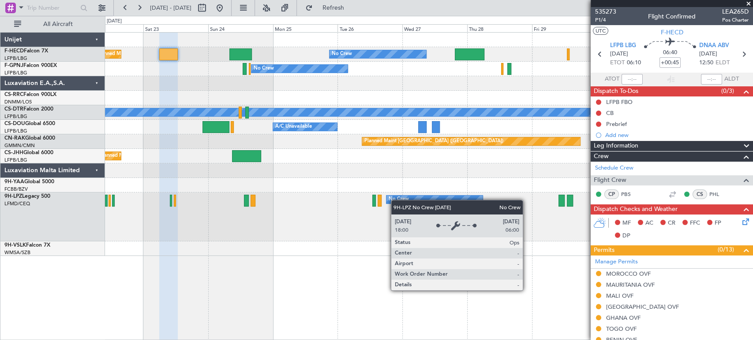
click at [389, 200] on div "No Crew" at bounding box center [399, 199] width 20 height 13
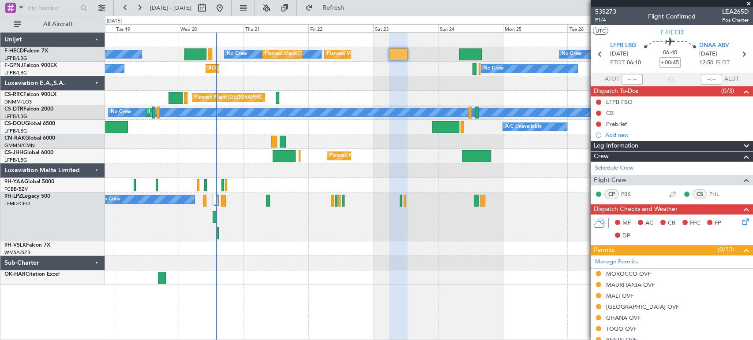
click at [406, 234] on div "No Crew No Crew" at bounding box center [428, 217] width 647 height 49
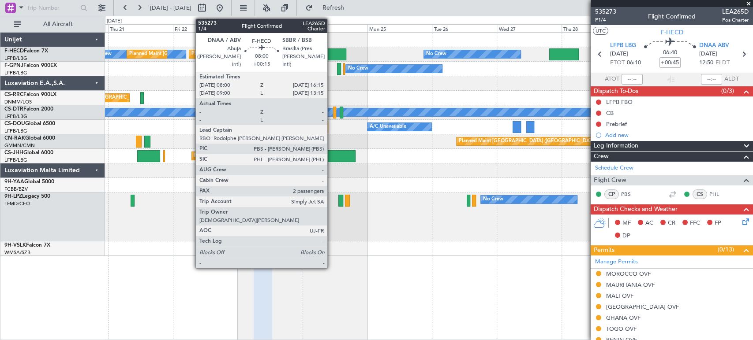
click at [331, 52] on div at bounding box center [335, 55] width 22 height 12
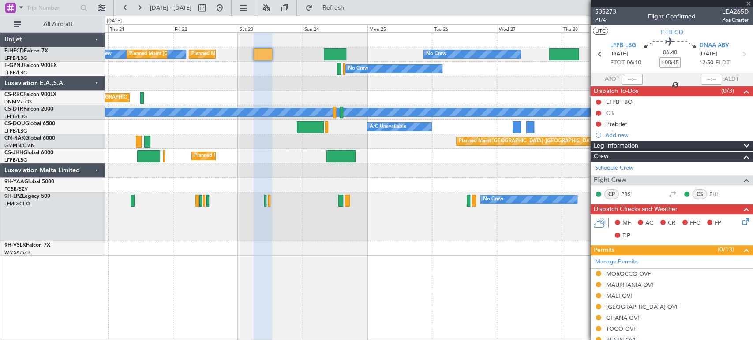
type input "+00:15"
type input "2"
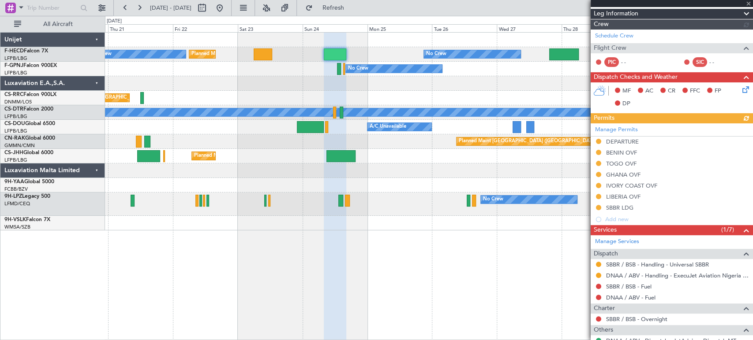
scroll to position [202, 0]
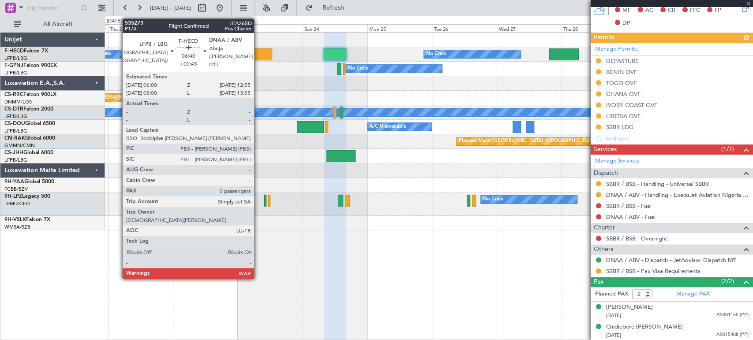
click at [258, 52] on div at bounding box center [263, 55] width 19 height 12
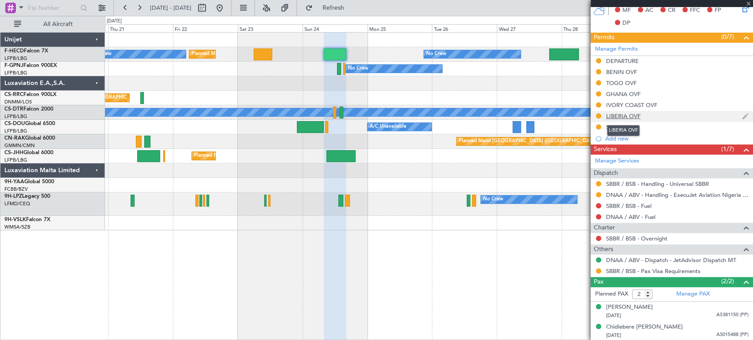
type input "+00:45"
type input "0"
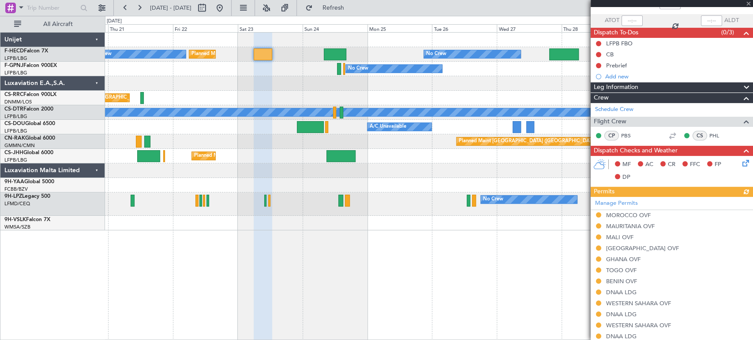
scroll to position [98, 0]
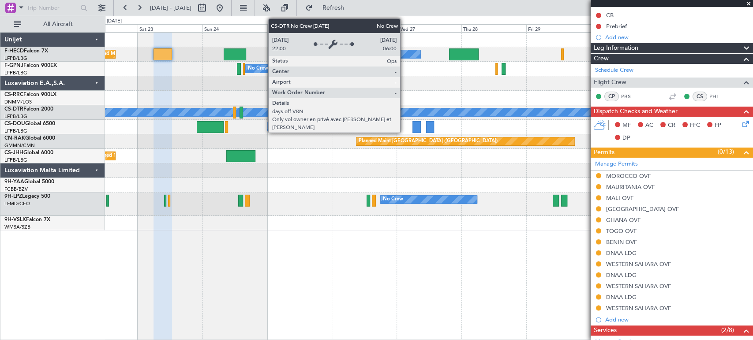
click at [303, 111] on div "No Crew" at bounding box center [239, 112] width 733 height 8
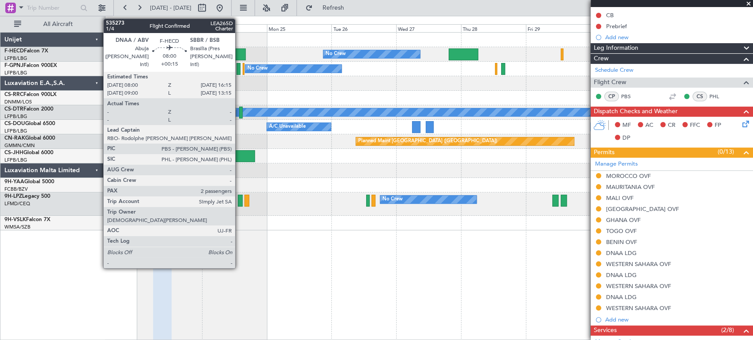
click at [239, 52] on div at bounding box center [234, 55] width 22 height 12
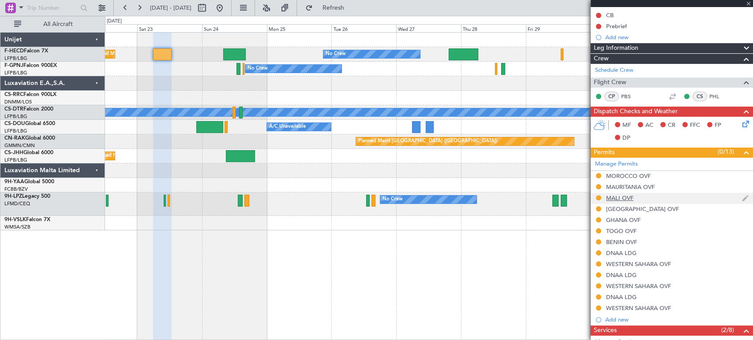
type input "+00:15"
type input "2"
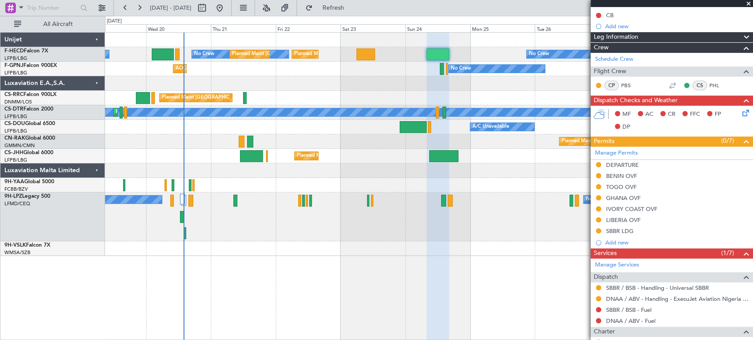
click at [419, 90] on div "Planned Maint Paris (Le Bourget) No Crew No Crew Planned Maint Paris (Le Bourge…" at bounding box center [428, 145] width 647 height 224
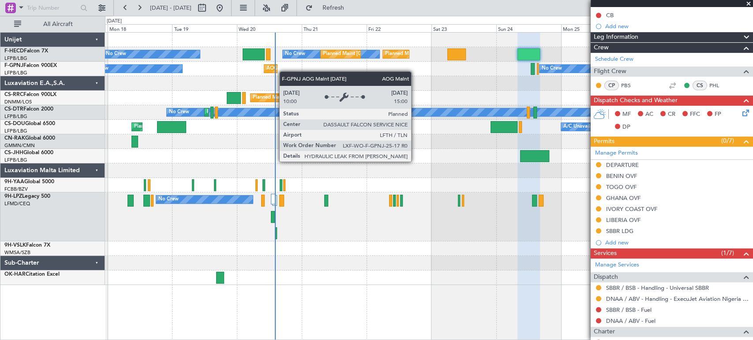
click at [216, 89] on div "Planned Maint [GEOGRAPHIC_DATA] ([GEOGRAPHIC_DATA]) No Crew No Crew Planned Mai…" at bounding box center [428, 159] width 647 height 253
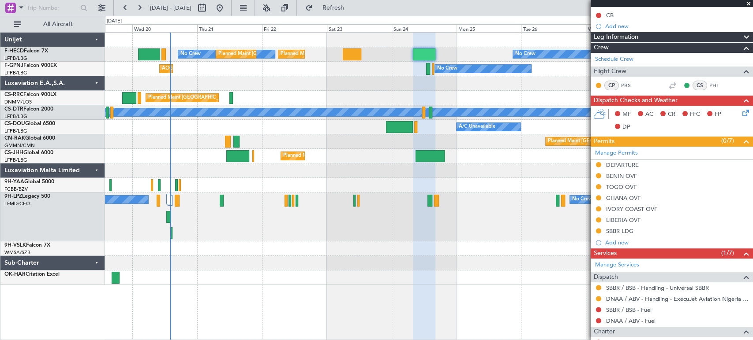
click at [277, 94] on div "Planned Maint Paris (Le Bourget) No Crew No Crew Planned Maint Paris (Le Bourge…" at bounding box center [428, 159] width 647 height 253
